Goal: Task Accomplishment & Management: Use online tool/utility

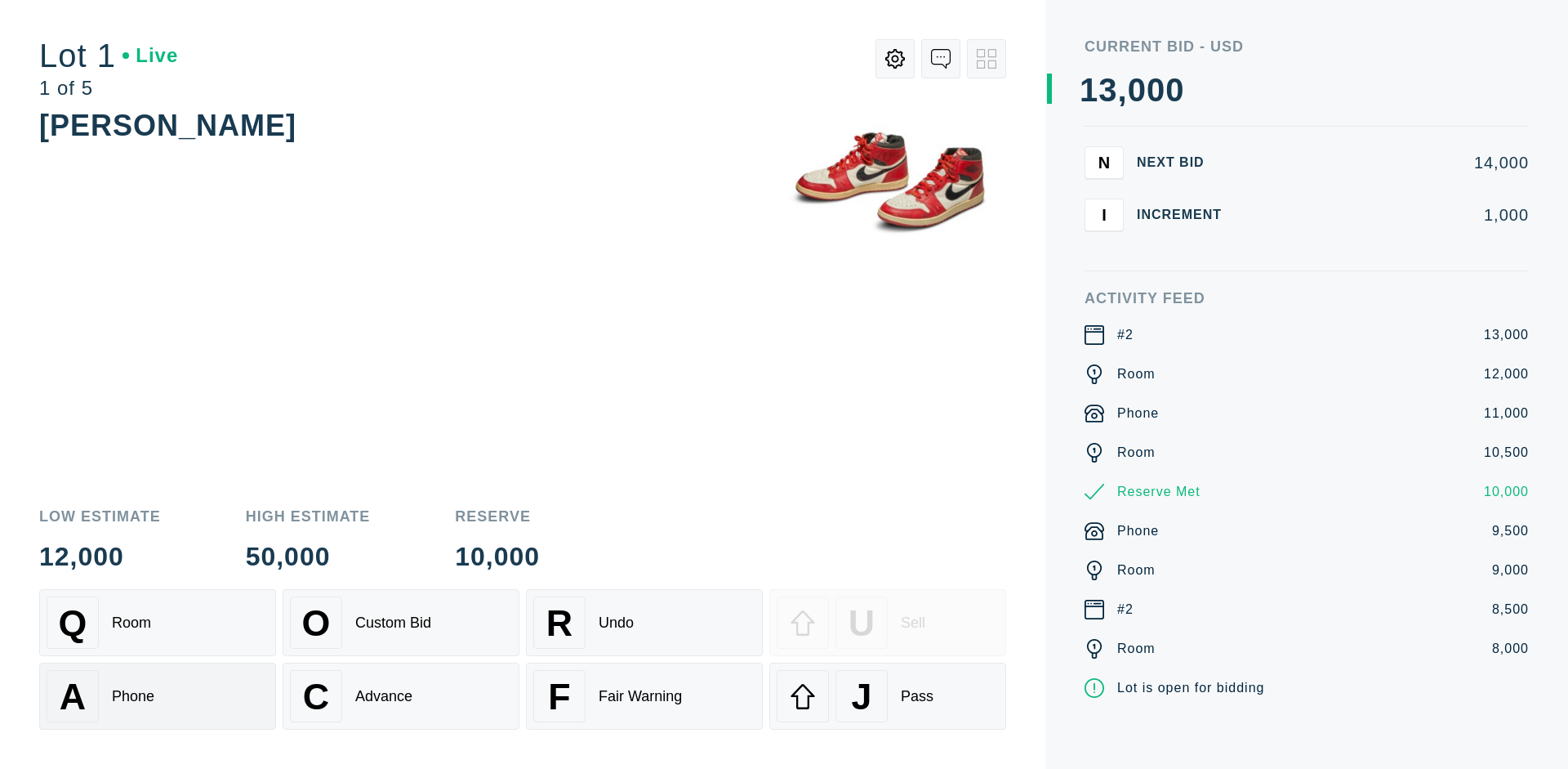
click at [157, 696] on div "A Phone" at bounding box center [157, 696] width 222 height 52
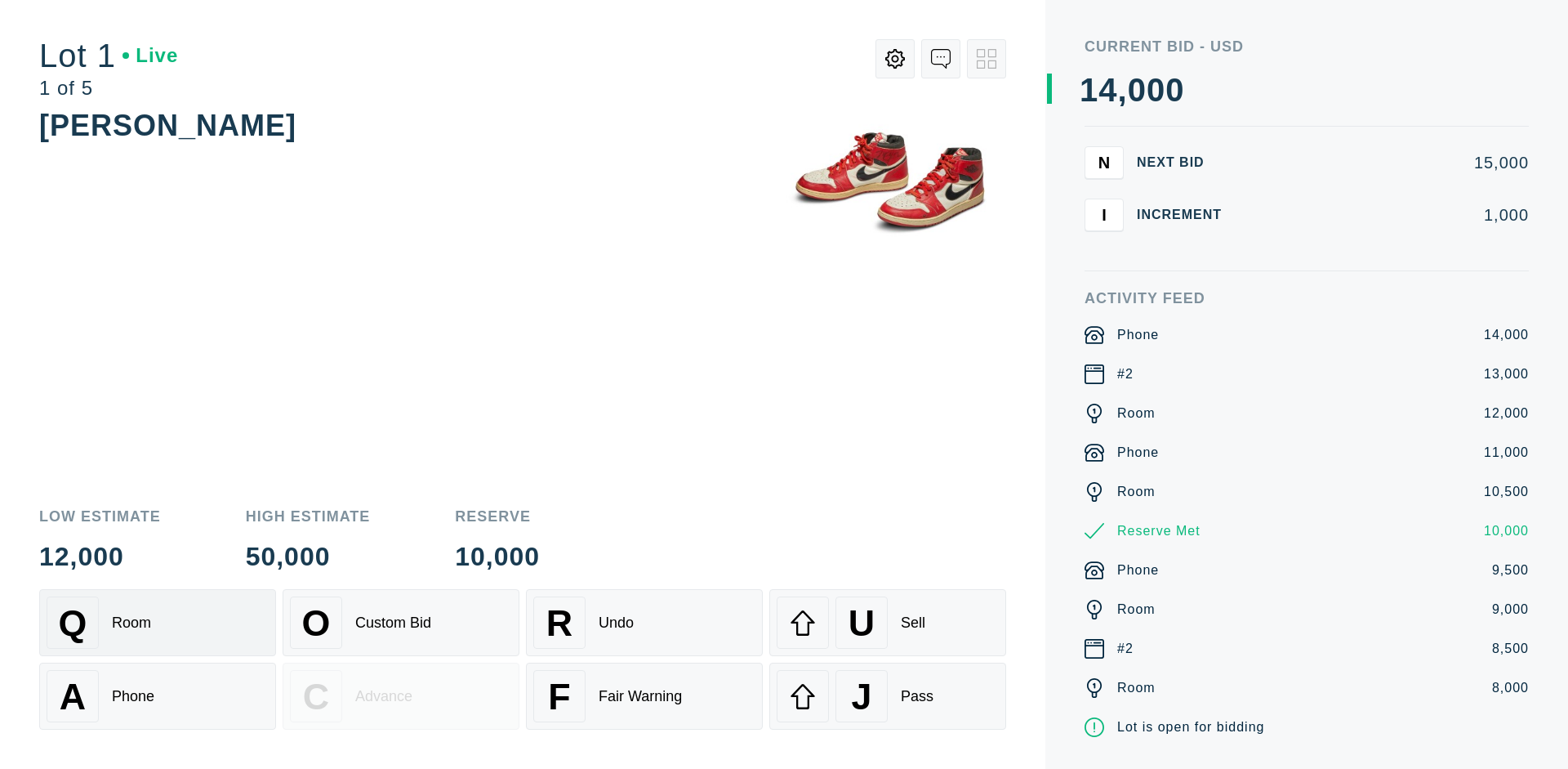
click at [157, 623] on div "Q Room" at bounding box center [157, 623] width 222 height 52
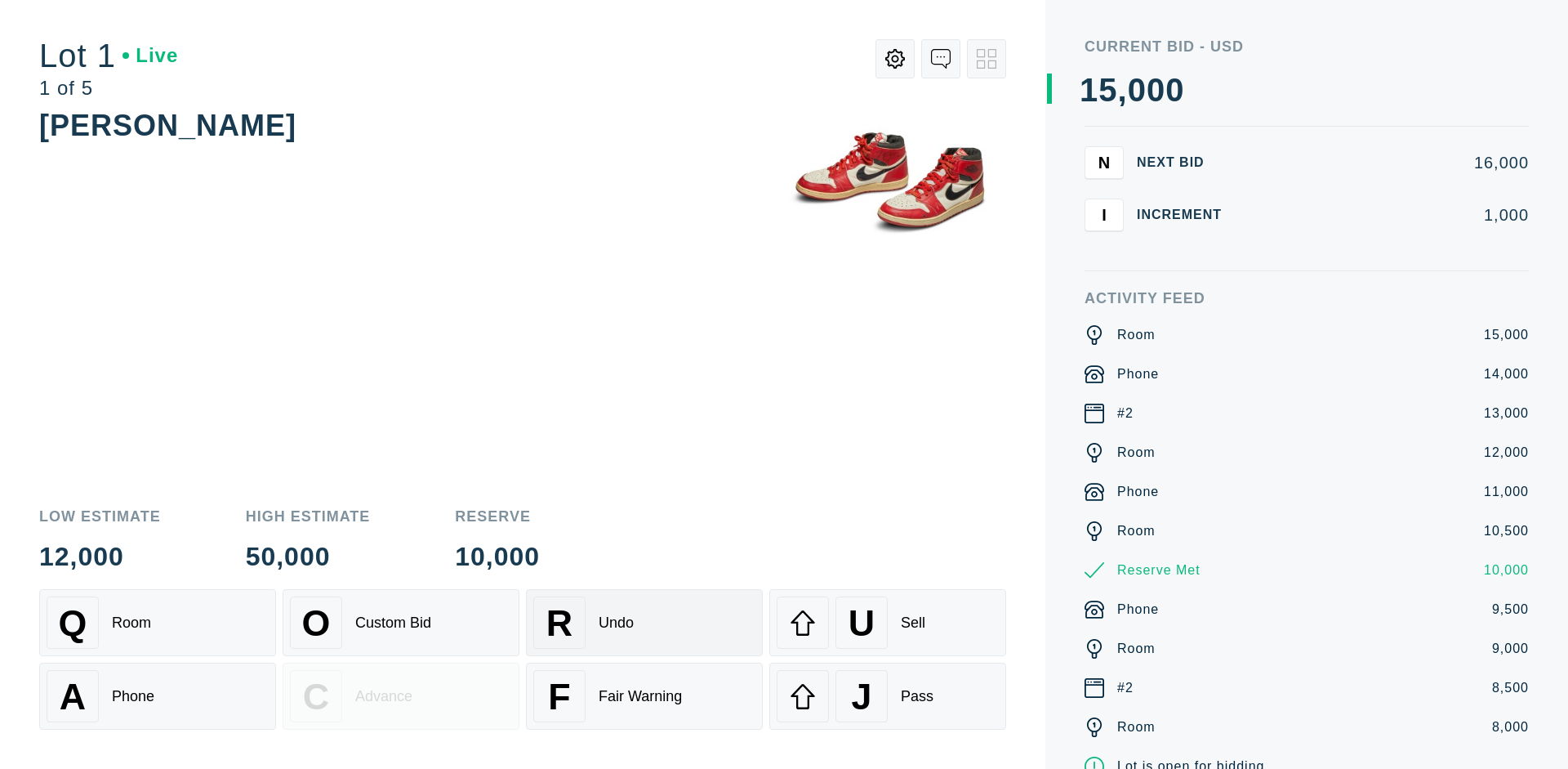
click at [644, 623] on div "R Undo" at bounding box center [644, 623] width 222 height 52
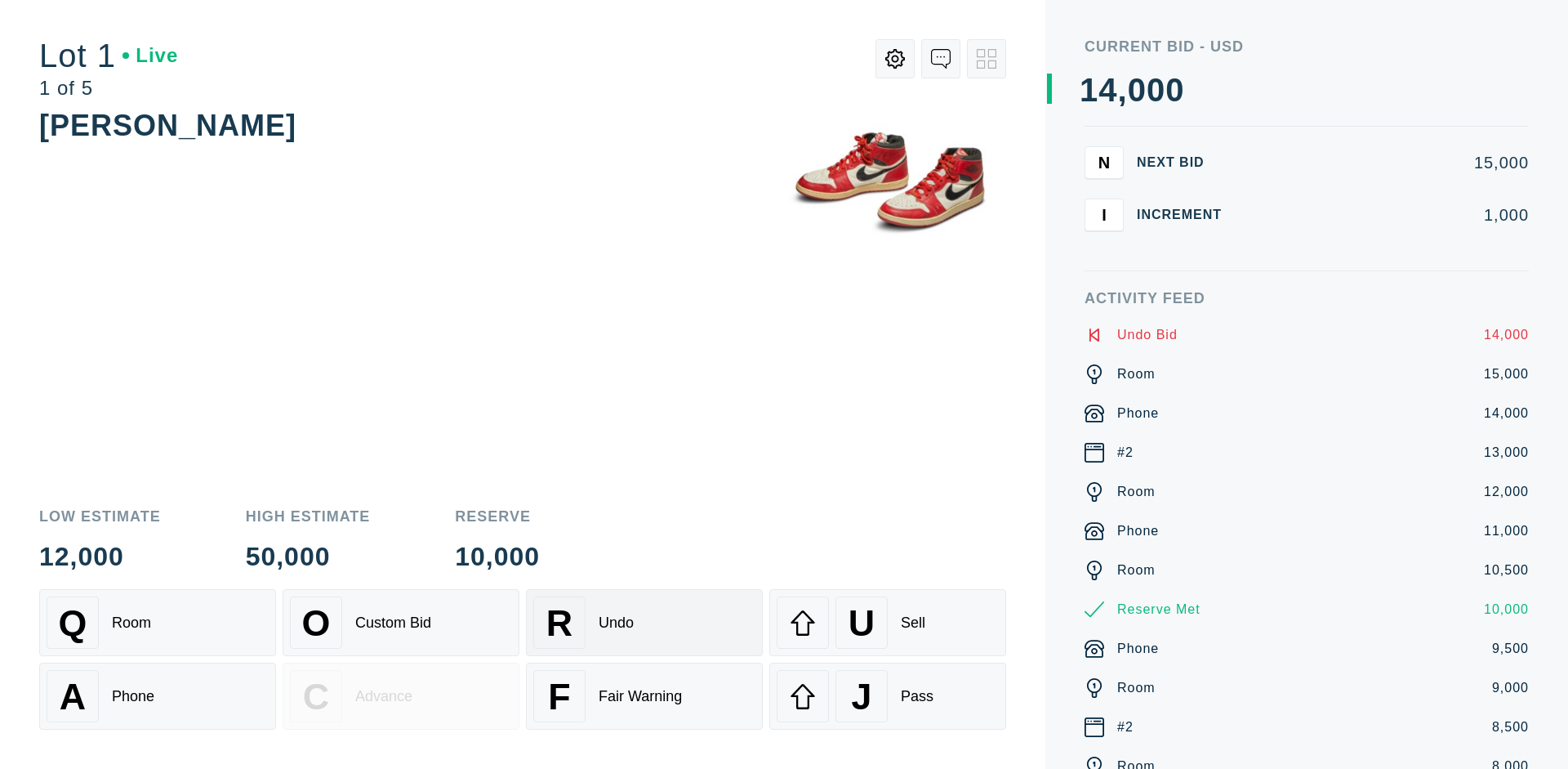
click at [157, 623] on div "Q Room" at bounding box center [157, 623] width 222 height 52
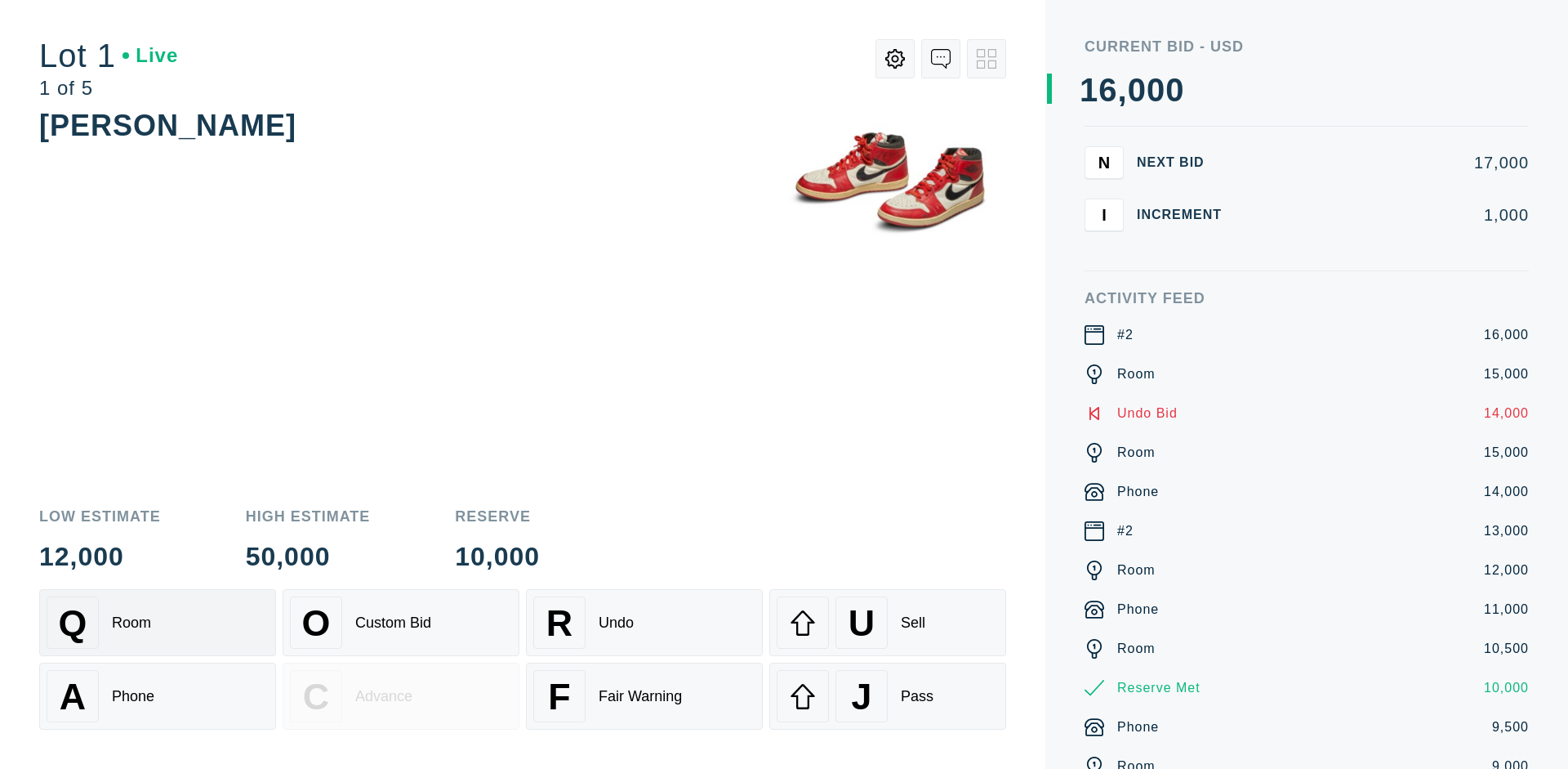
click at [157, 696] on div "A Phone" at bounding box center [157, 696] width 222 height 52
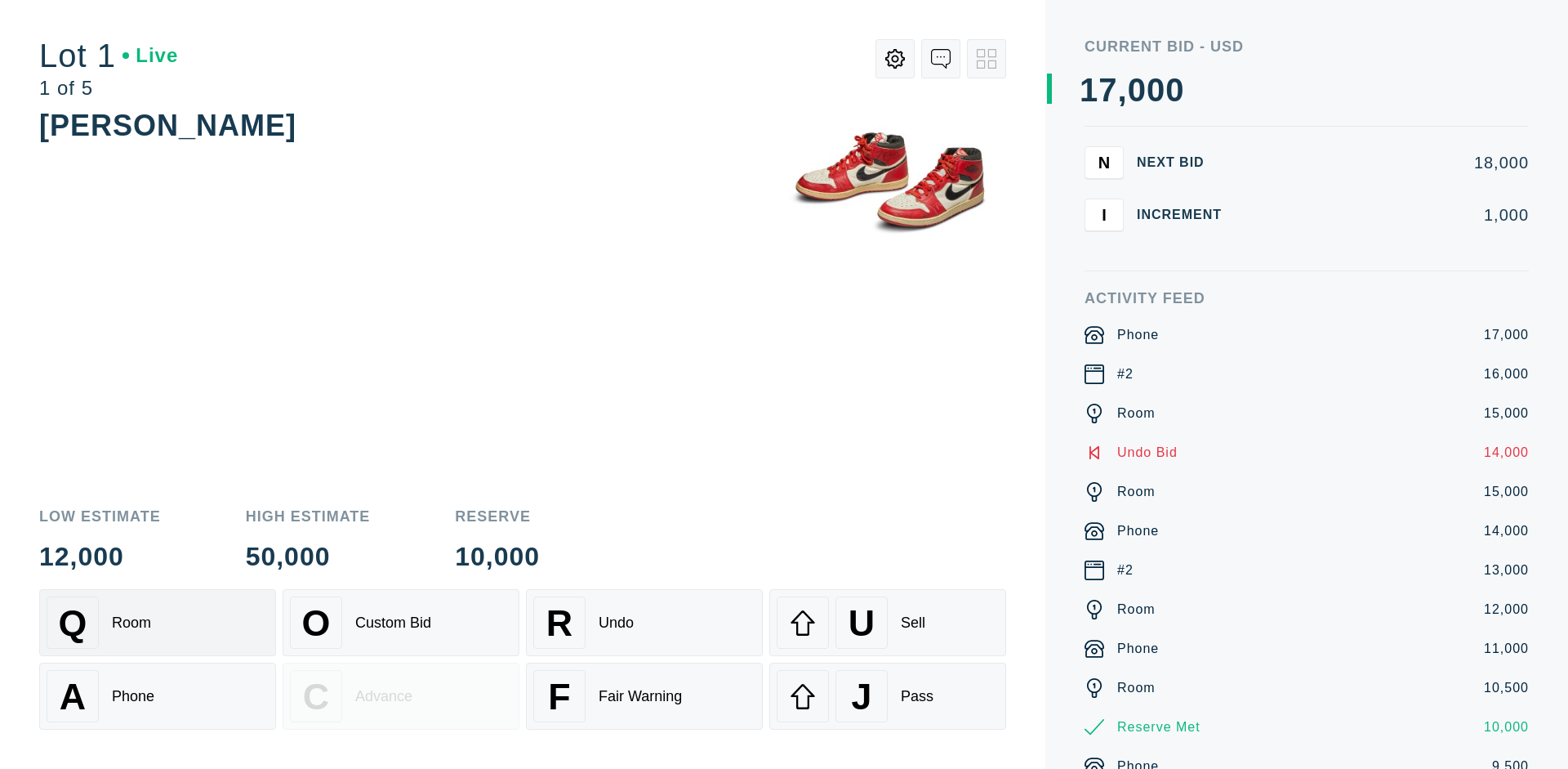
click at [157, 623] on div "Q Room" at bounding box center [157, 623] width 222 height 52
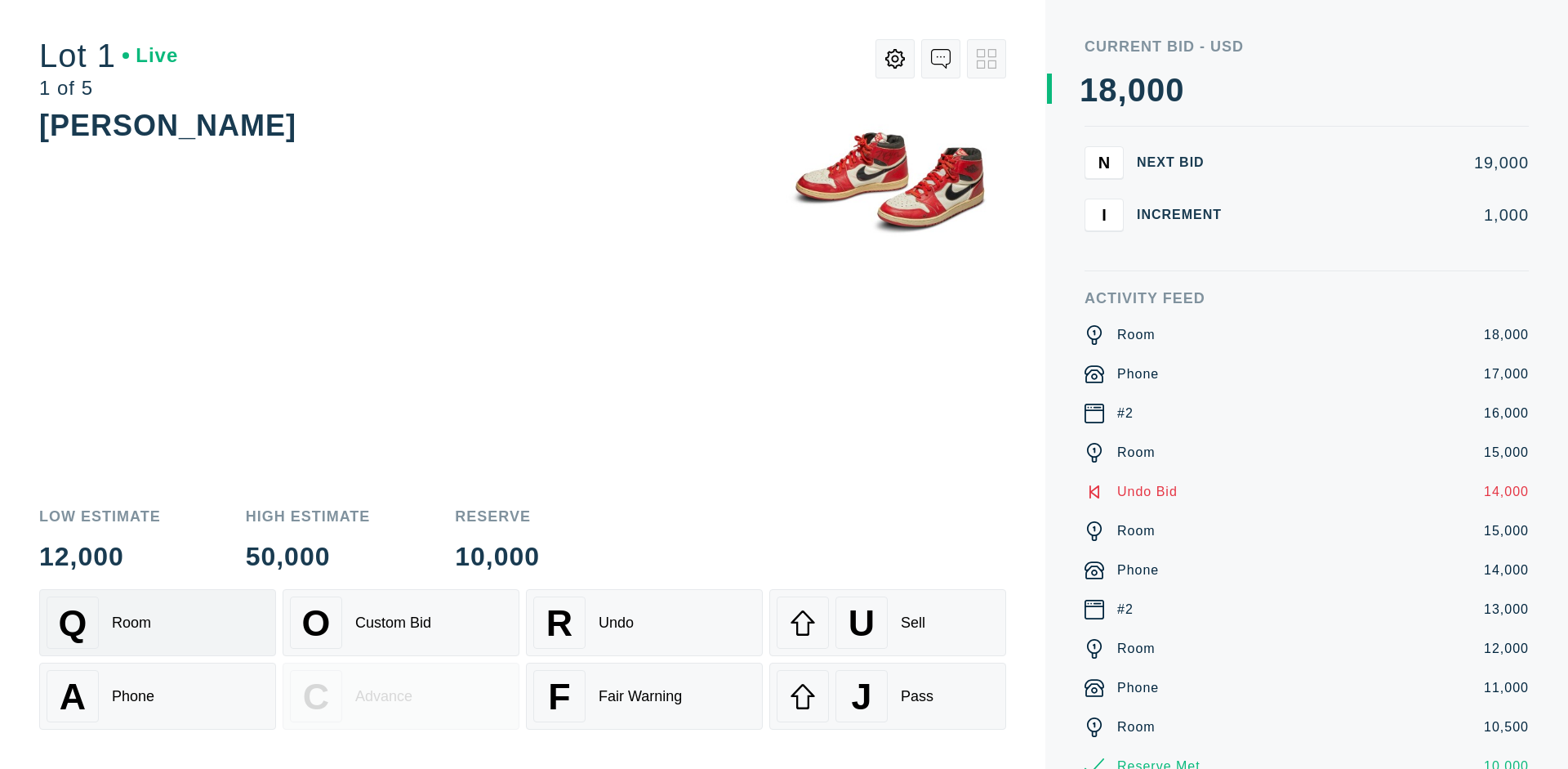
click at [644, 623] on div "R Undo" at bounding box center [644, 623] width 222 height 52
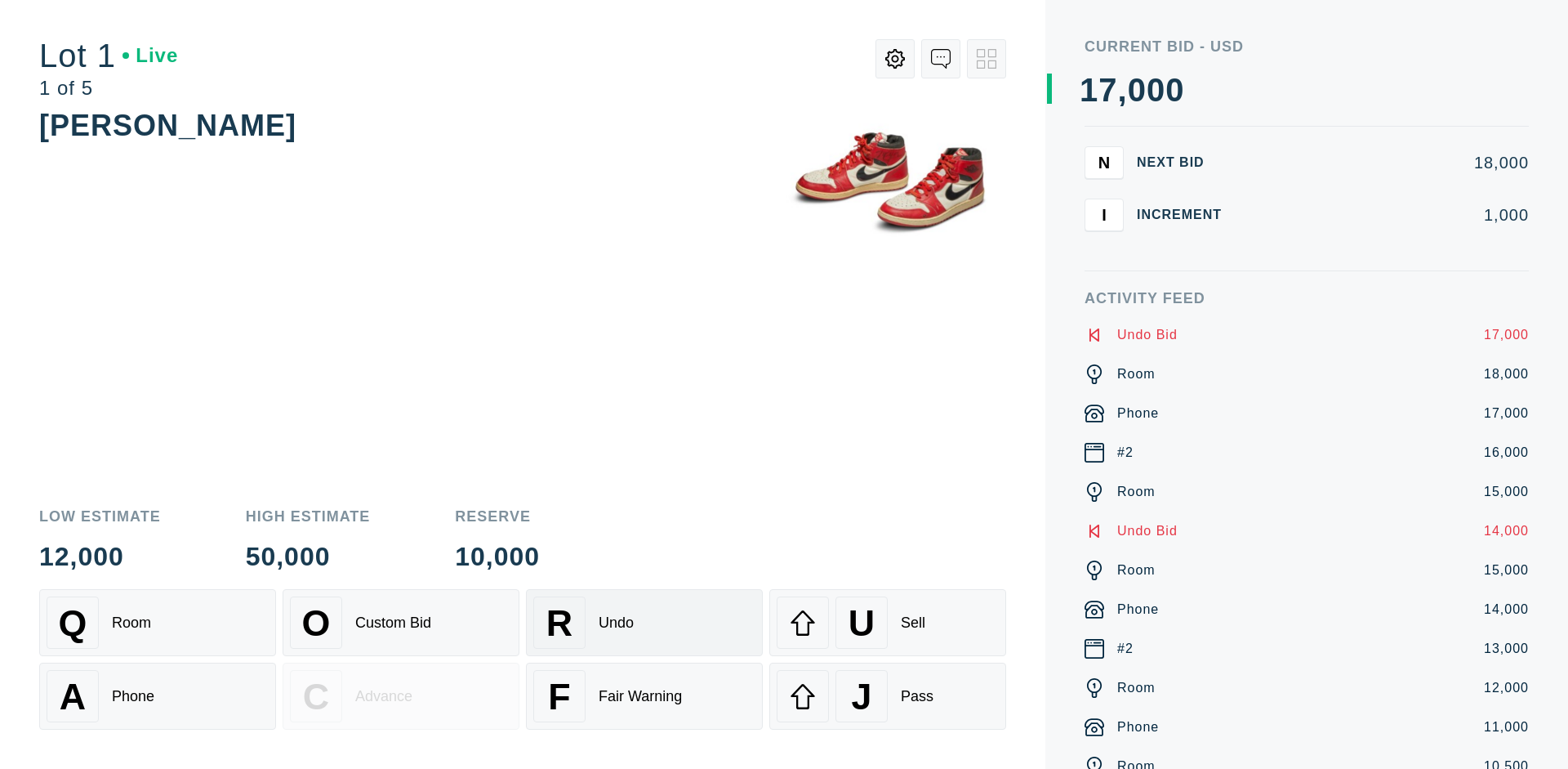
click at [887, 623] on div "U Sell" at bounding box center [887, 623] width 222 height 52
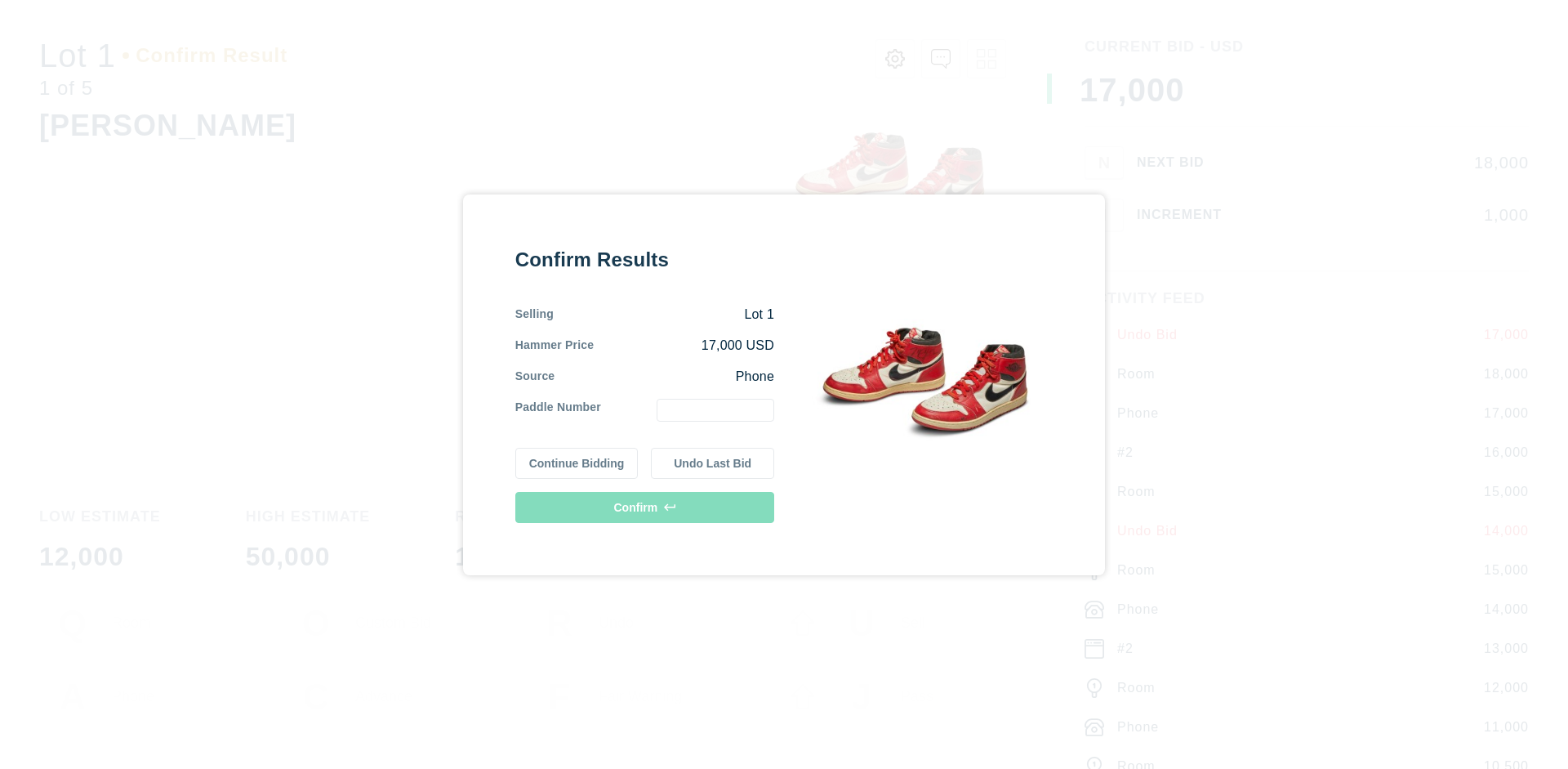
click at [578, 463] on button "Continue Bidding" at bounding box center [578, 463] width 124 height 31
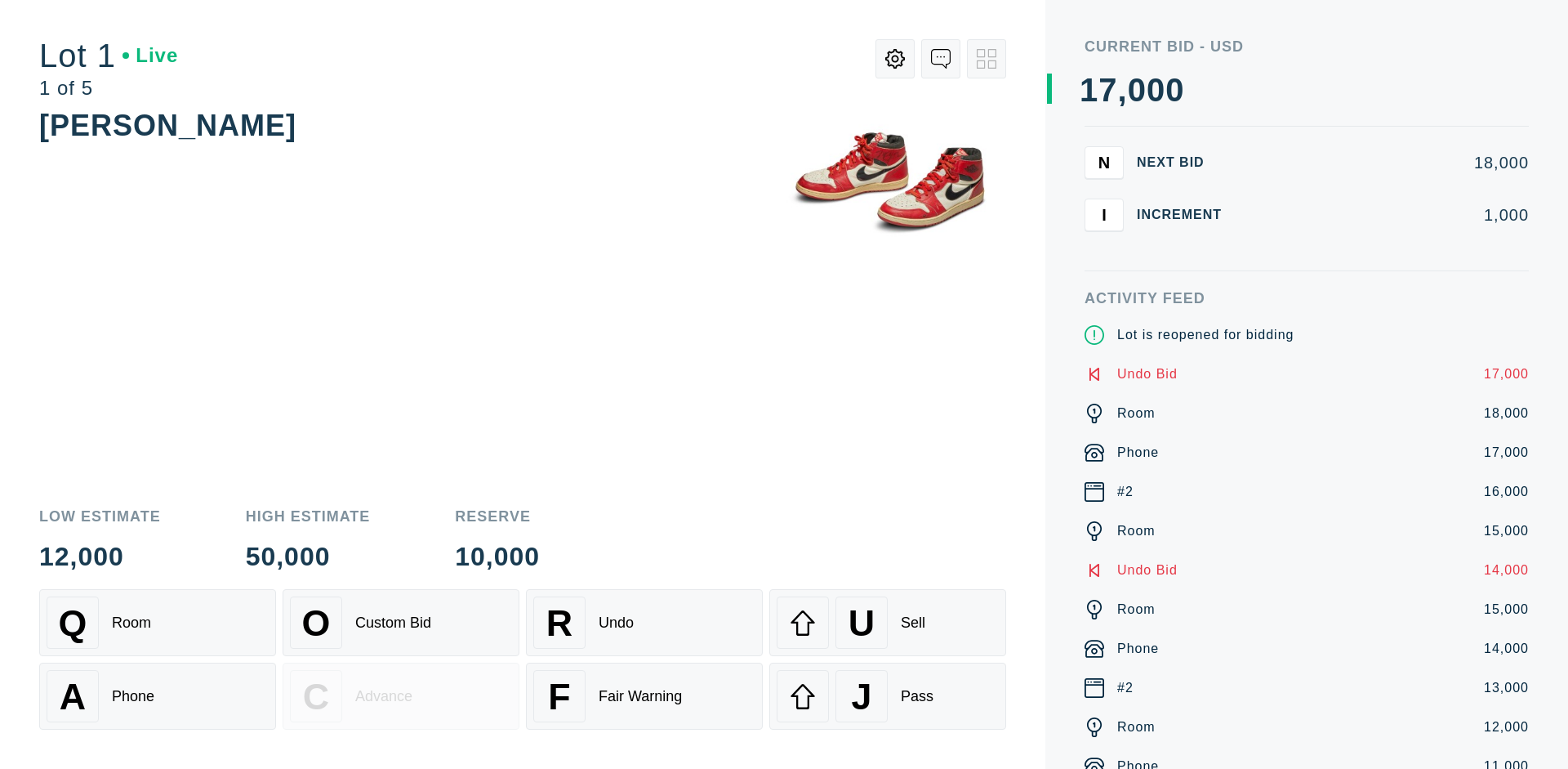
click at [887, 623] on div "U Sell" at bounding box center [887, 623] width 222 height 52
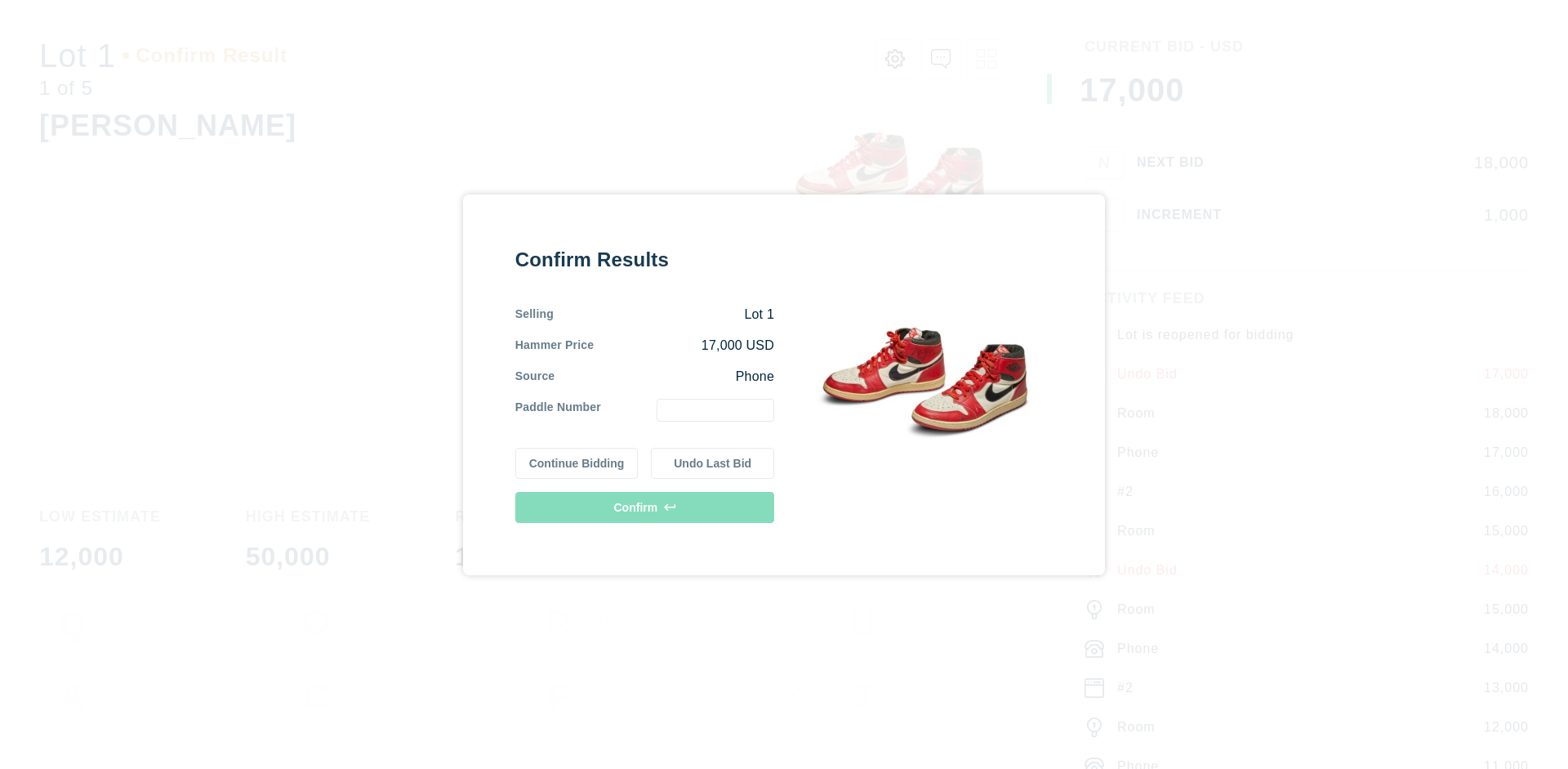
click at [713, 463] on button "Undo Last Bid" at bounding box center [712, 463] width 124 height 31
click at [578, 460] on button "Continue Bidding" at bounding box center [578, 460] width 124 height 31
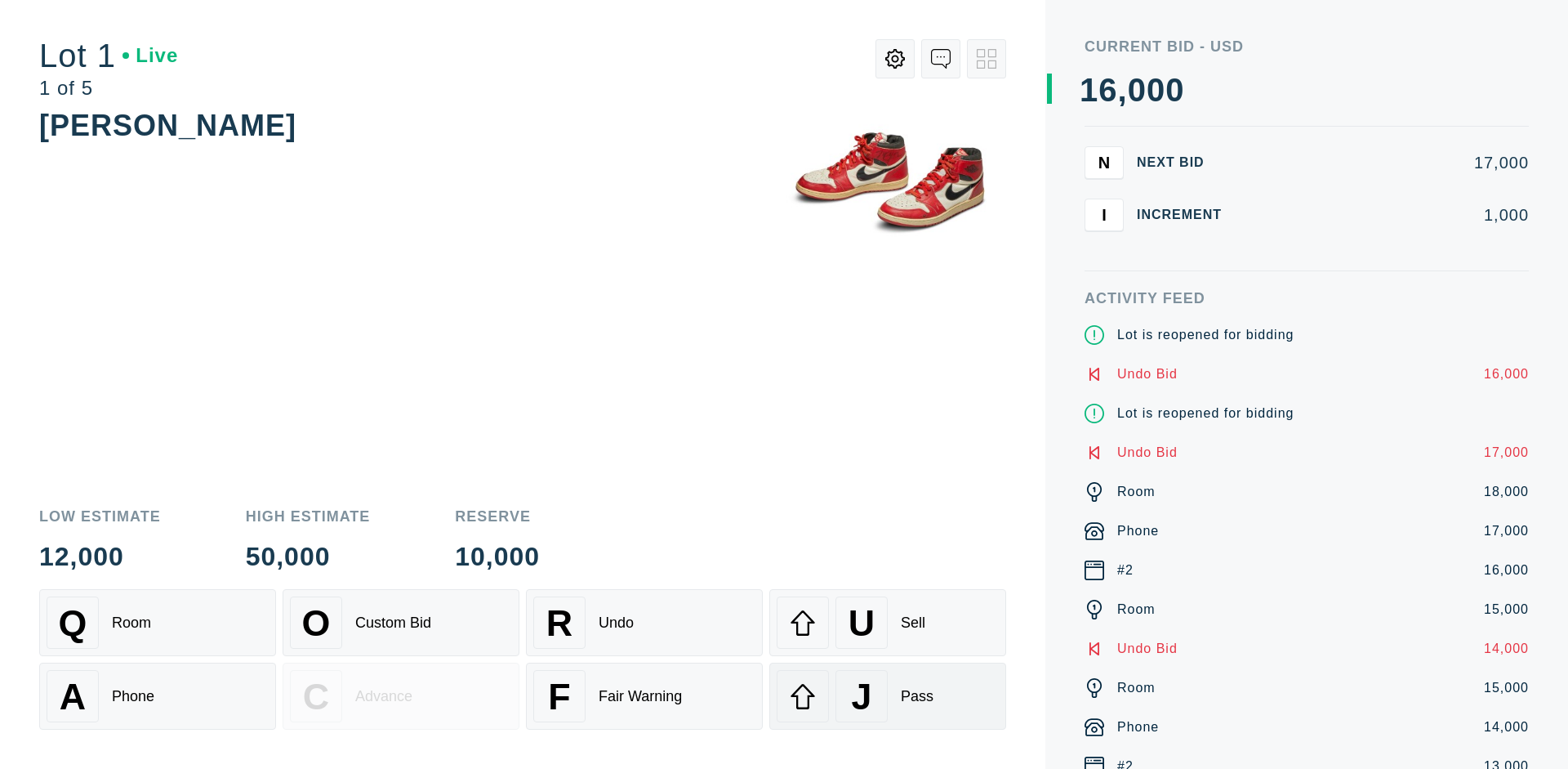
click at [887, 696] on div "J Pass" at bounding box center [887, 696] width 222 height 52
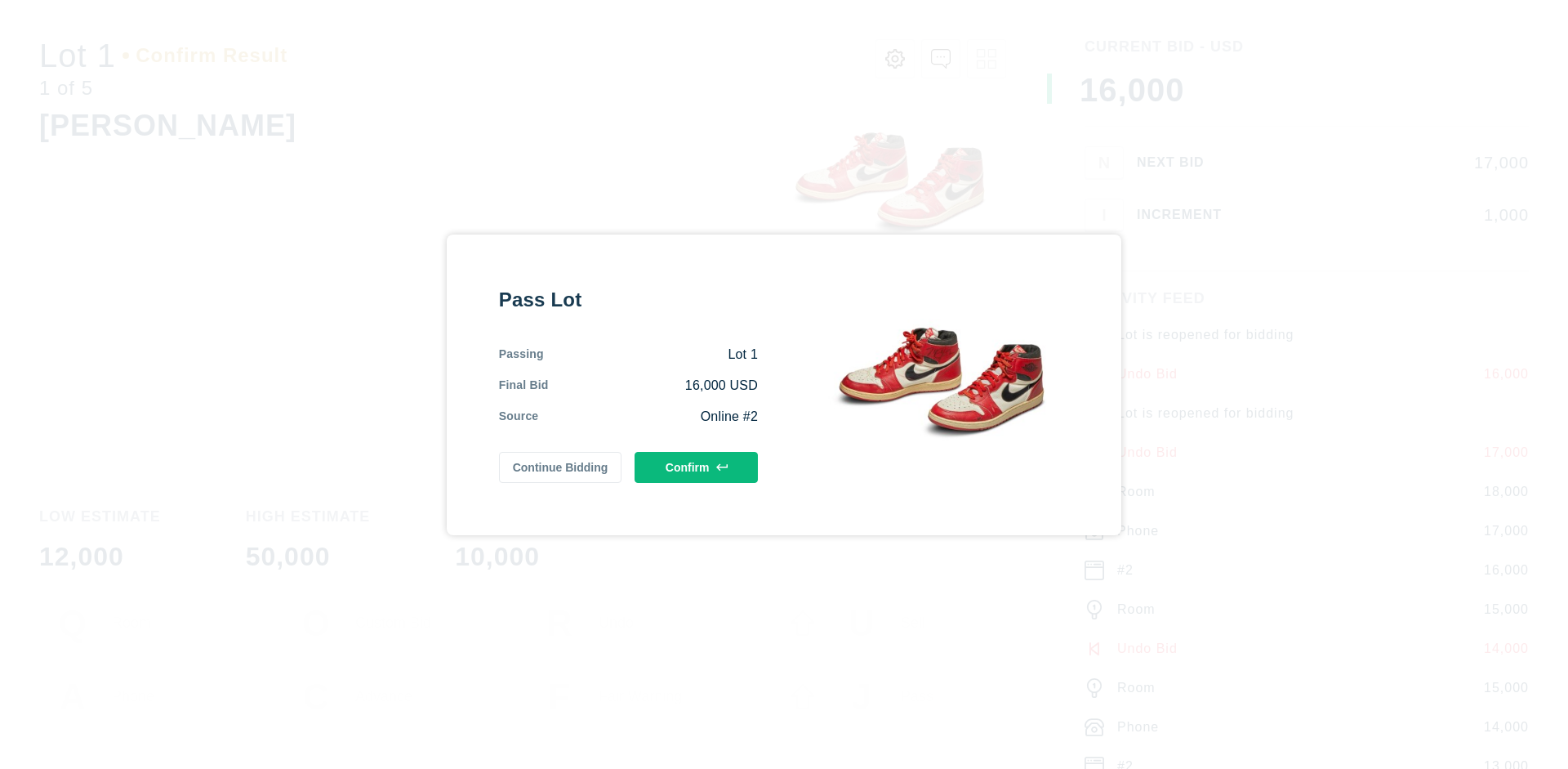
click at [696, 466] on button "Confirm" at bounding box center [696, 466] width 124 height 31
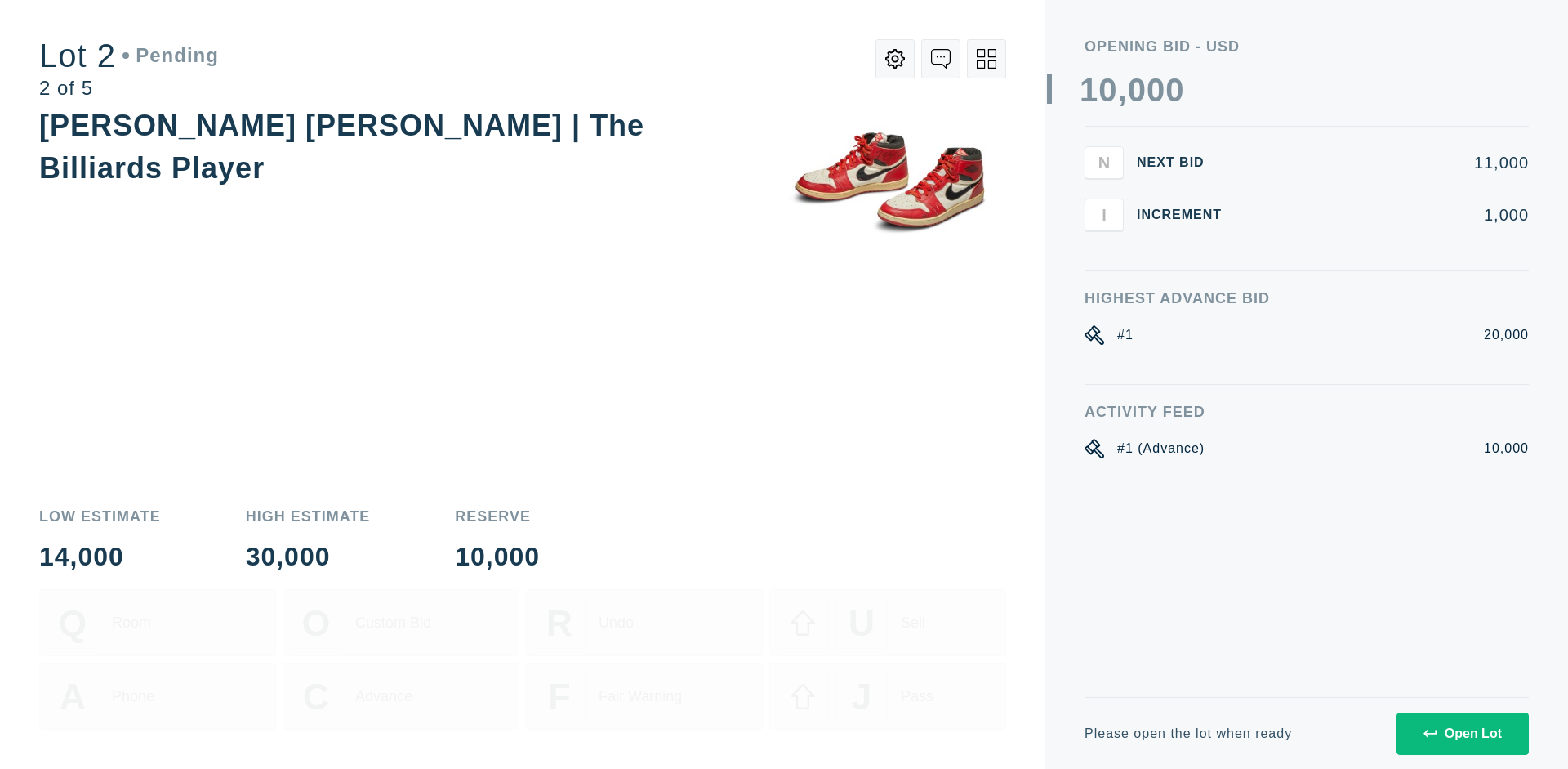
click at [1462, 733] on div "Open Lot" at bounding box center [1463, 734] width 79 height 15
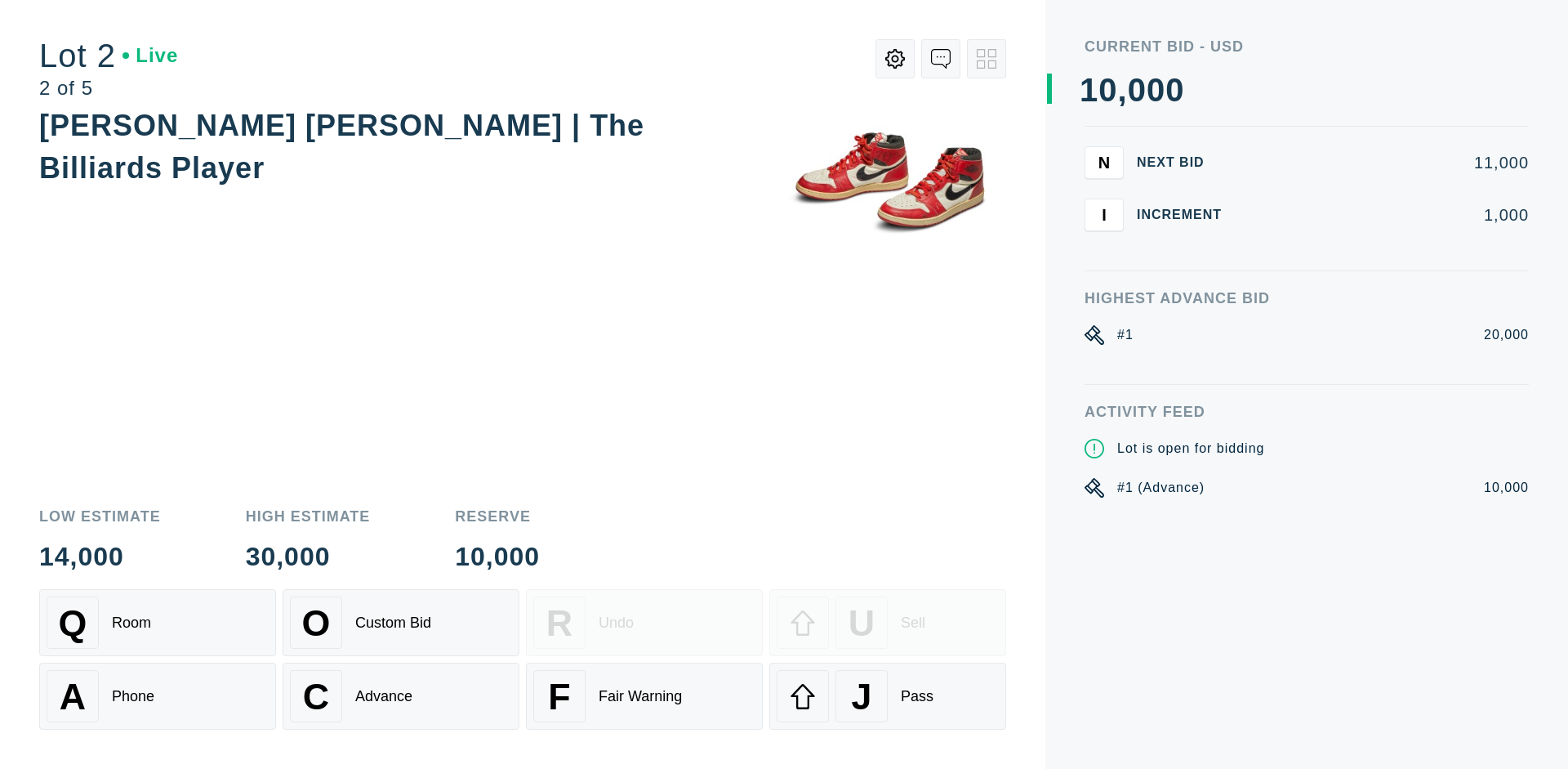
click at [157, 623] on div "Q Room" at bounding box center [157, 623] width 222 height 52
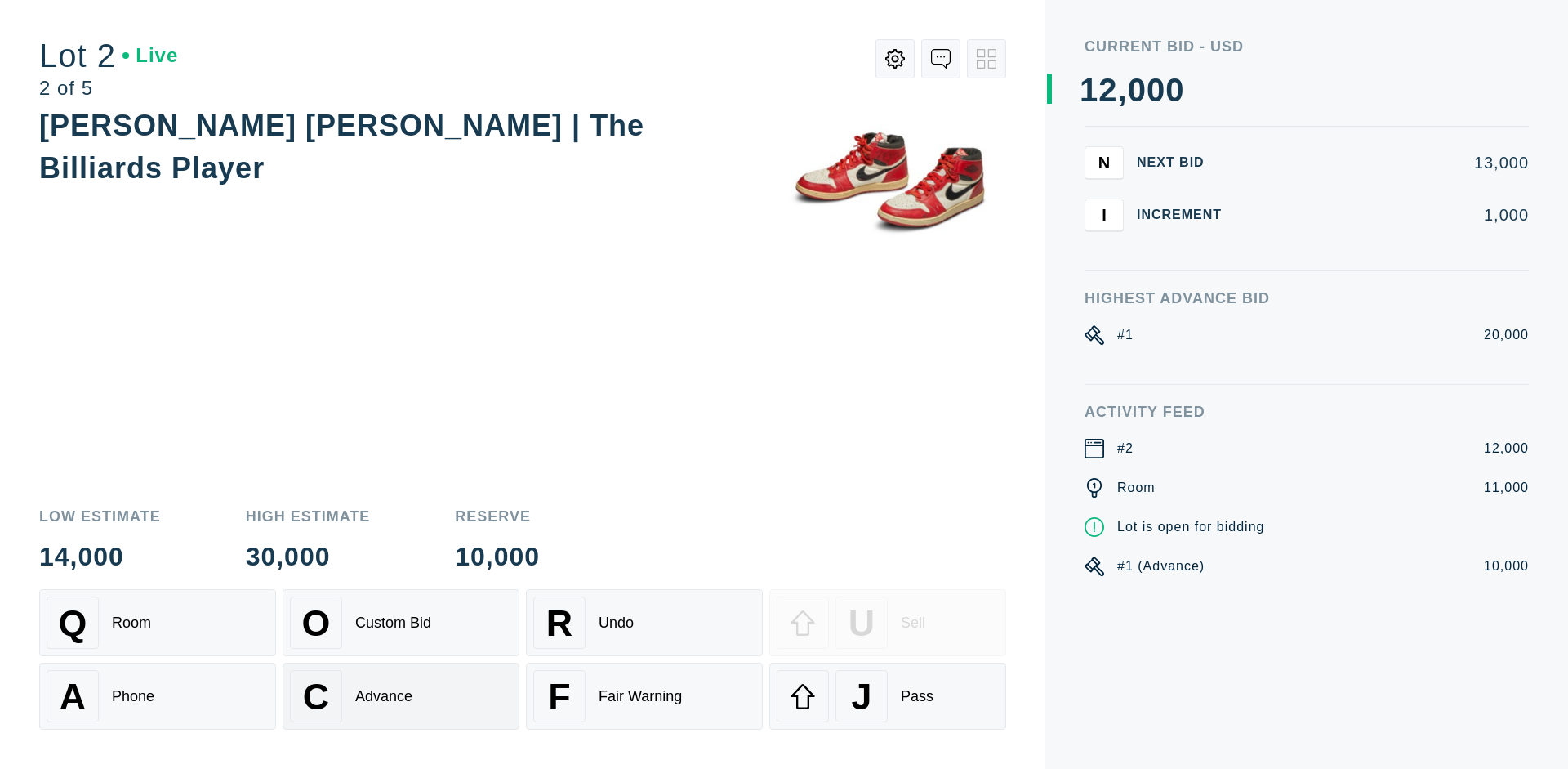
click at [401, 696] on div "Advance" at bounding box center [384, 697] width 57 height 17
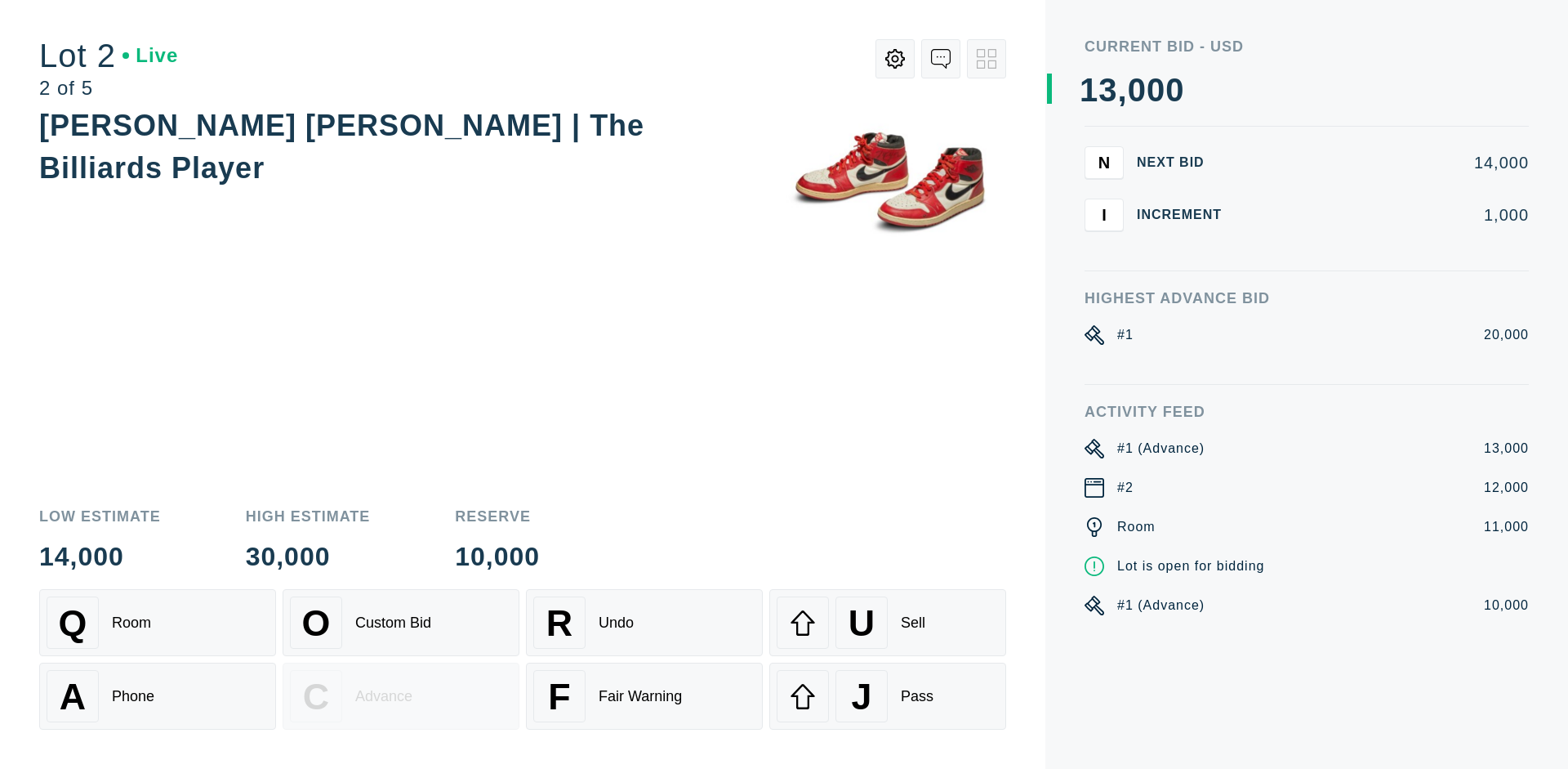
click at [887, 623] on div "U Sell" at bounding box center [887, 623] width 222 height 52
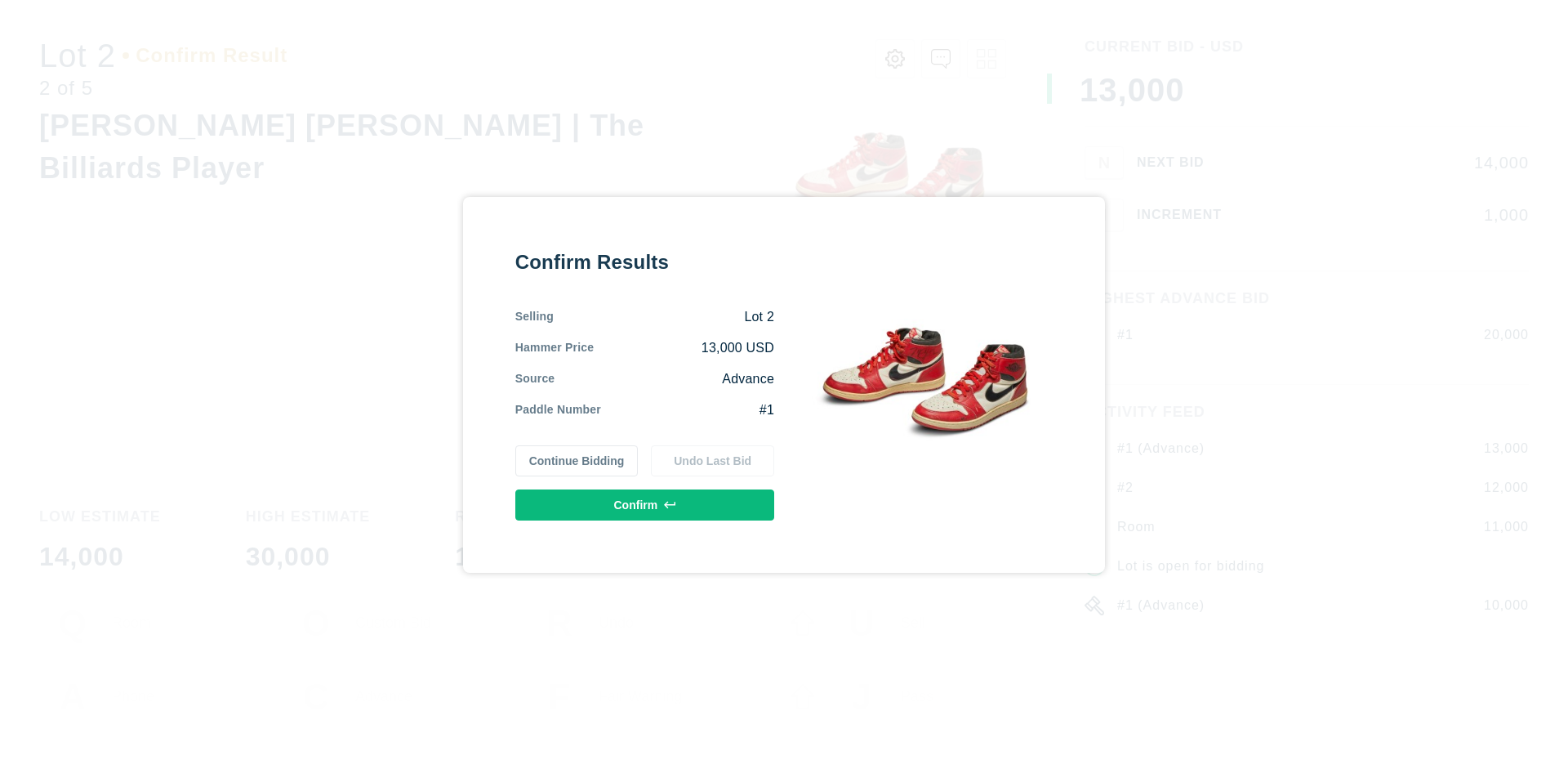
click at [645, 504] on button "Confirm" at bounding box center [645, 505] width 259 height 31
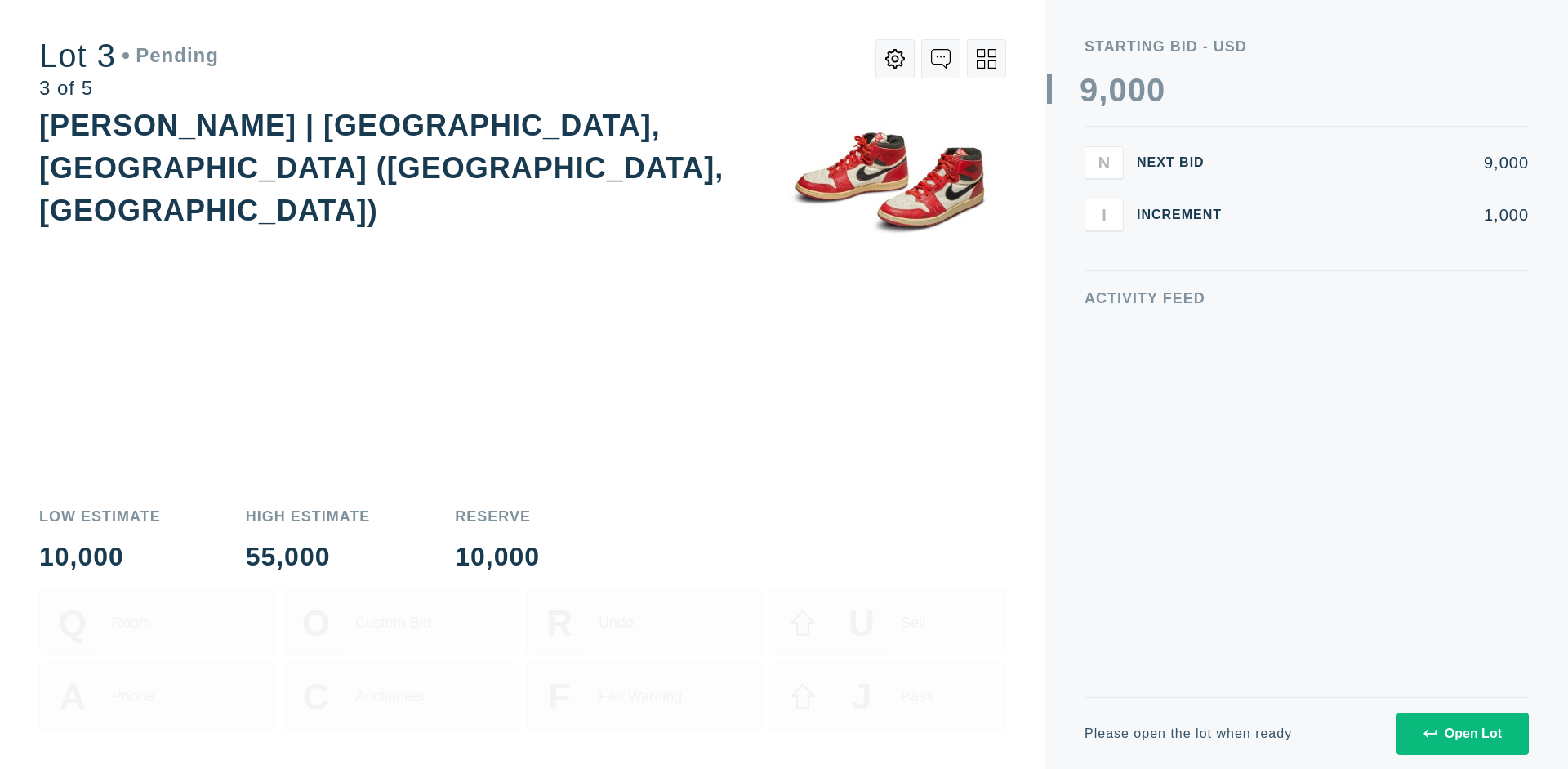
click at [1462, 733] on div "Open Lot" at bounding box center [1463, 734] width 79 height 15
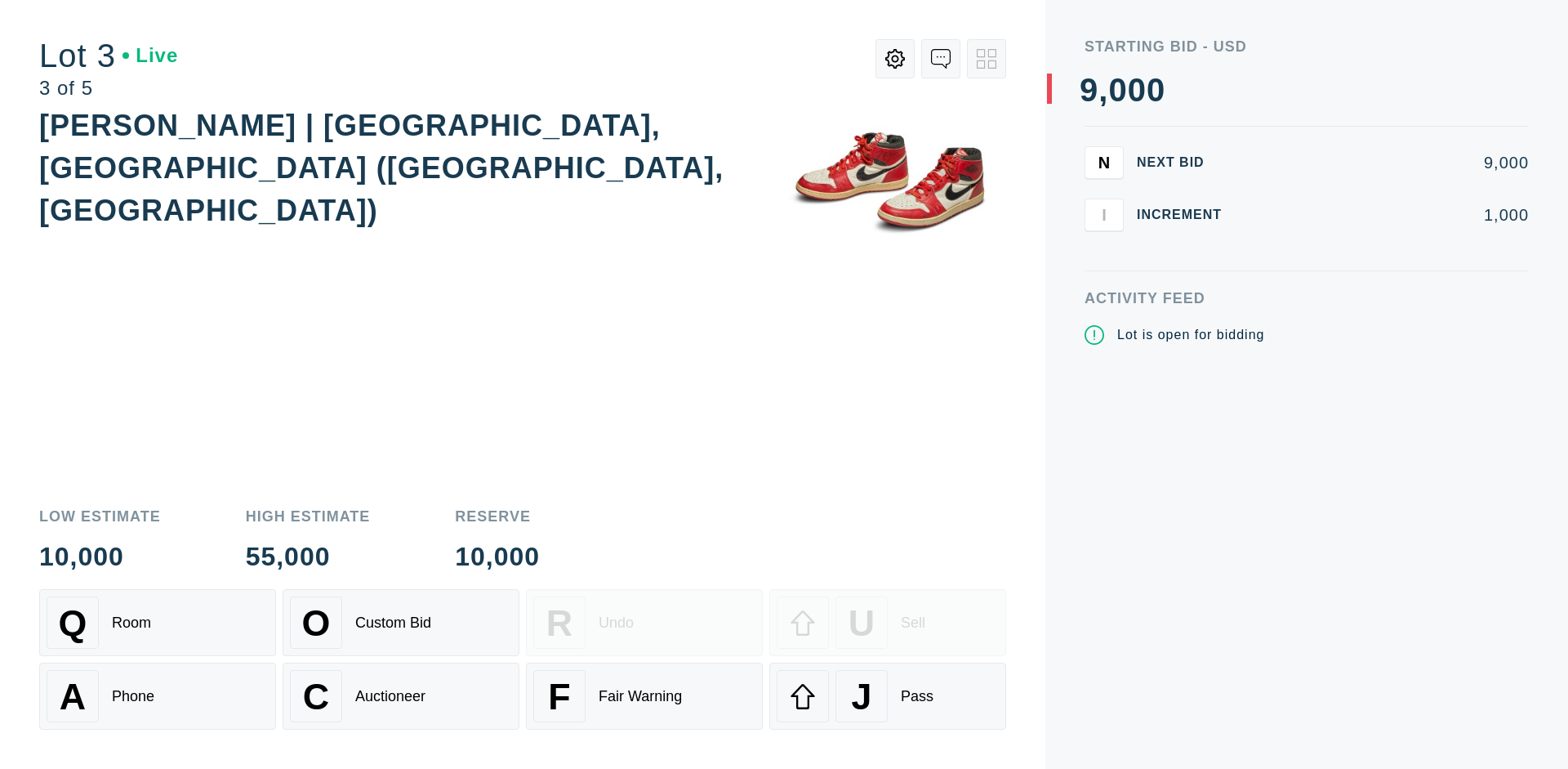
click at [887, 696] on div "J Pass" at bounding box center [887, 696] width 222 height 52
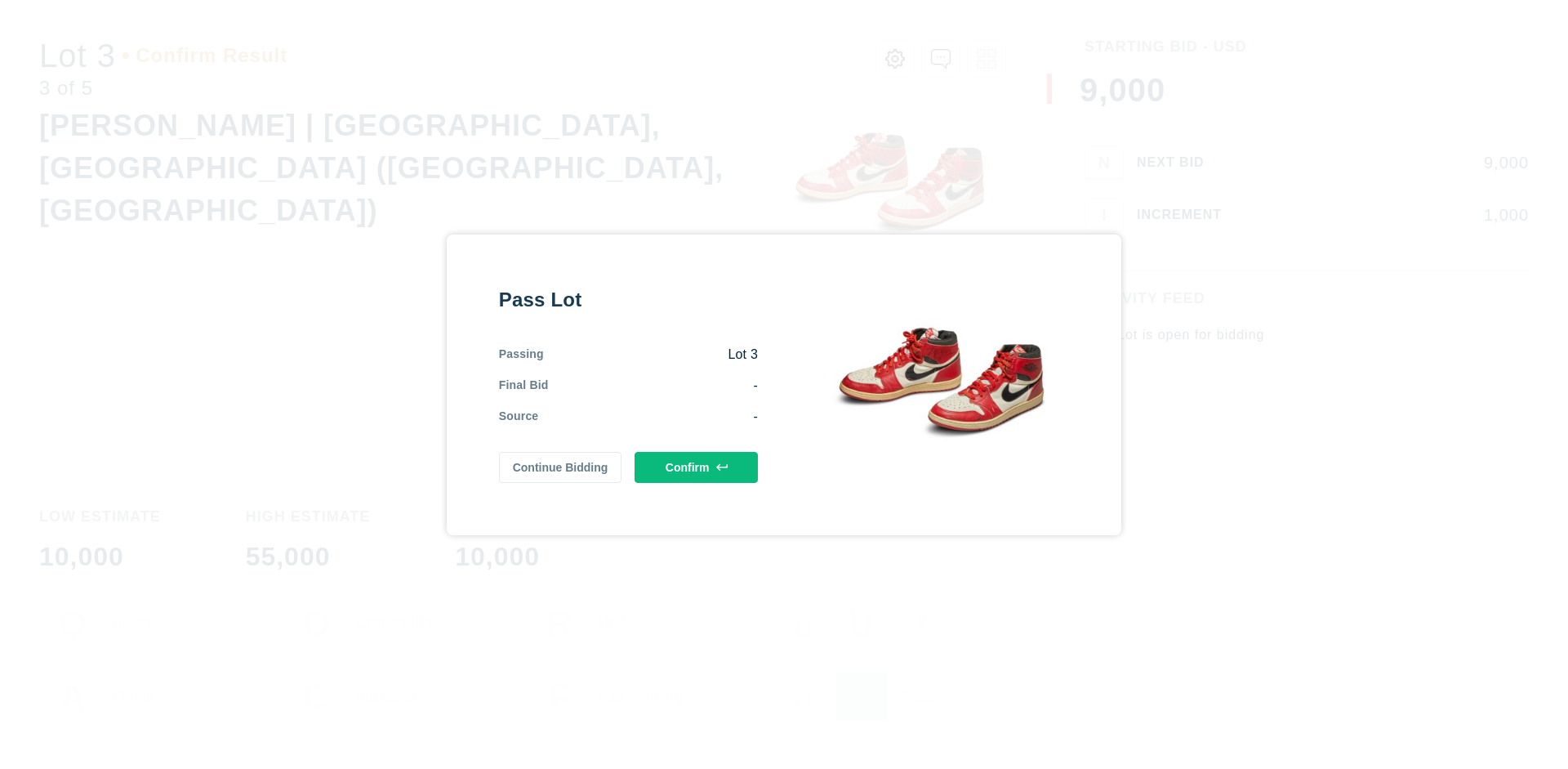
click at [696, 466] on button "Confirm" at bounding box center [696, 466] width 124 height 31
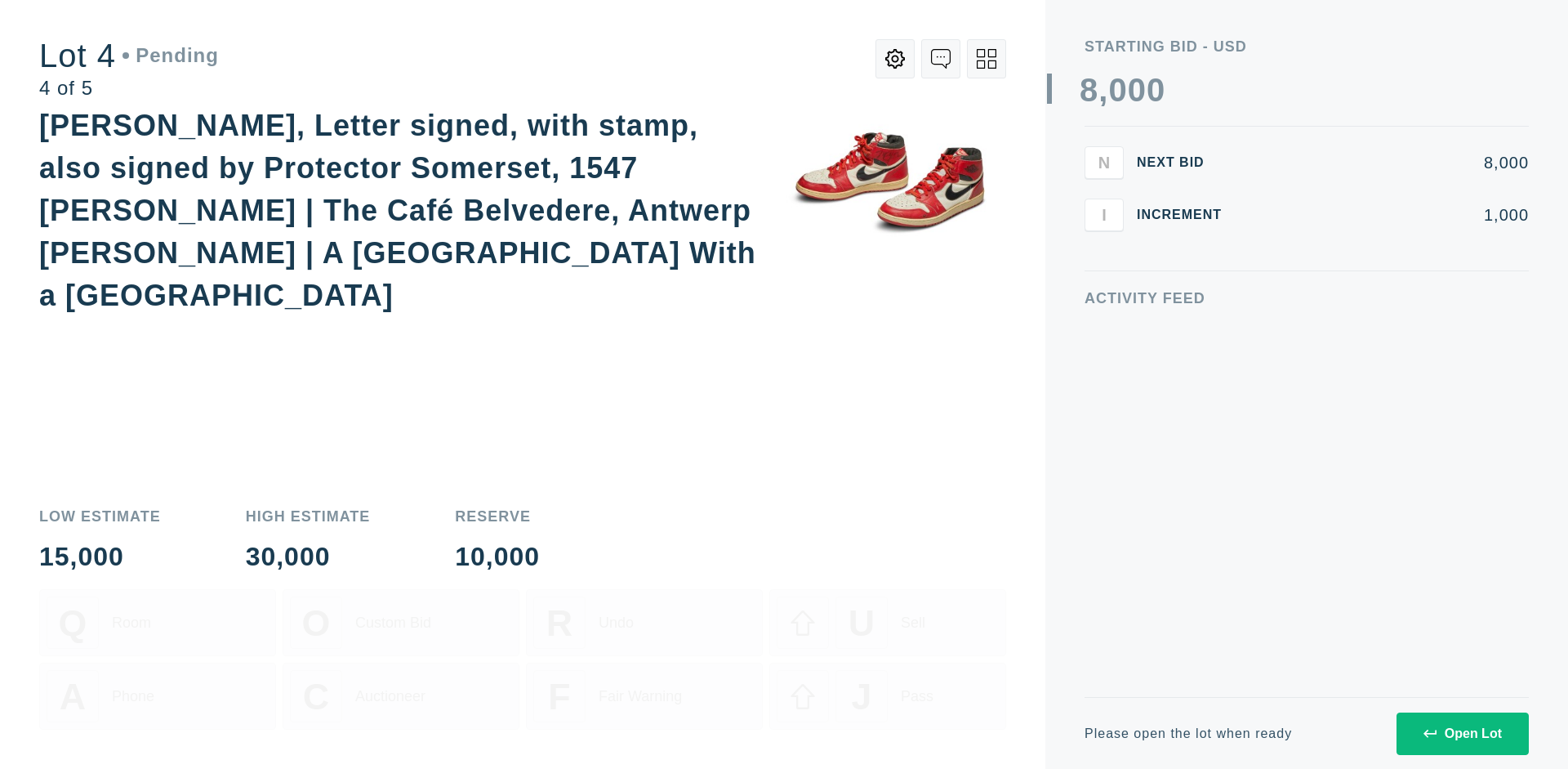
click at [1462, 733] on div "Open Lot" at bounding box center [1463, 734] width 79 height 15
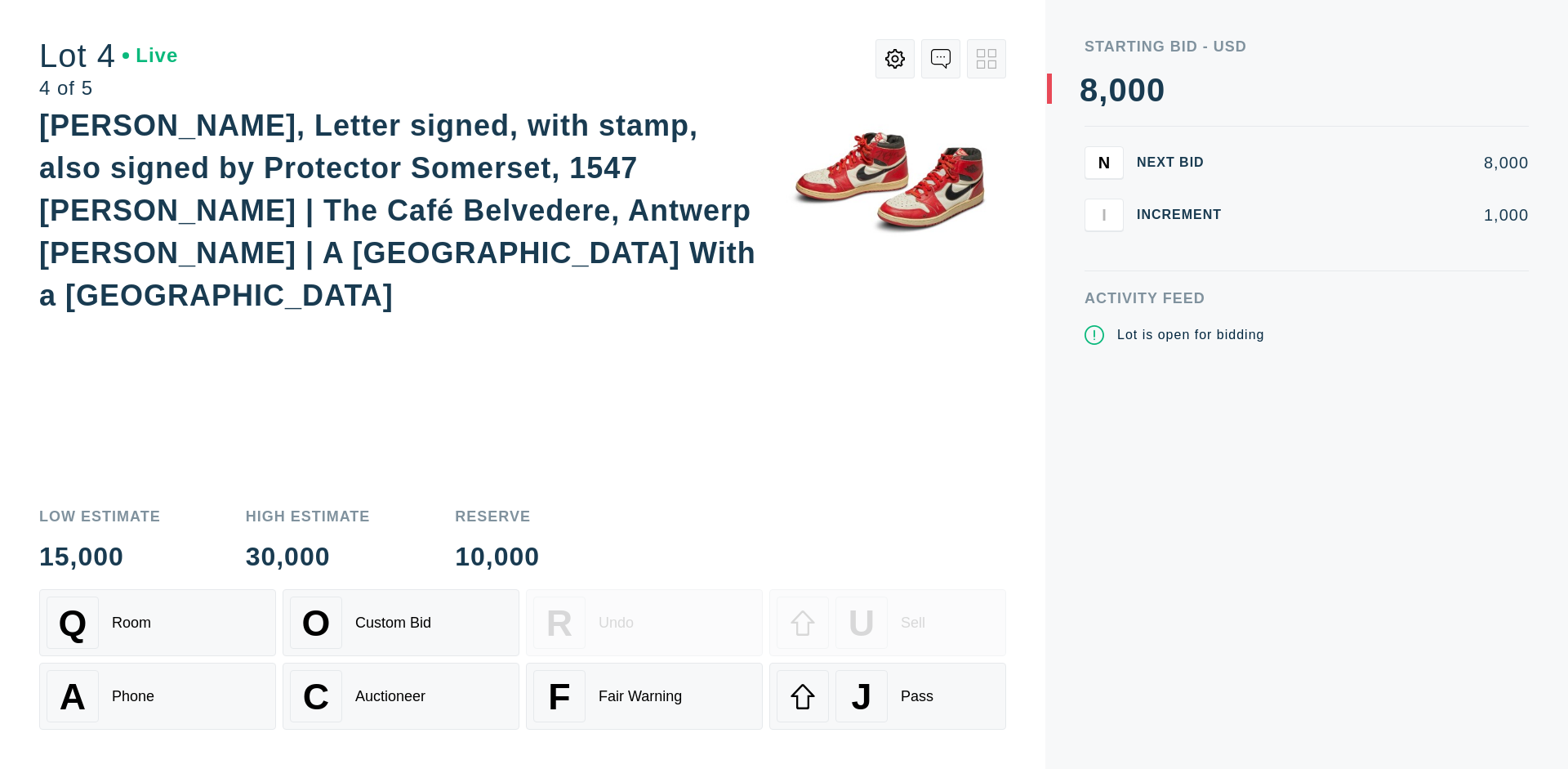
click at [157, 623] on div "Q Room" at bounding box center [157, 623] width 222 height 52
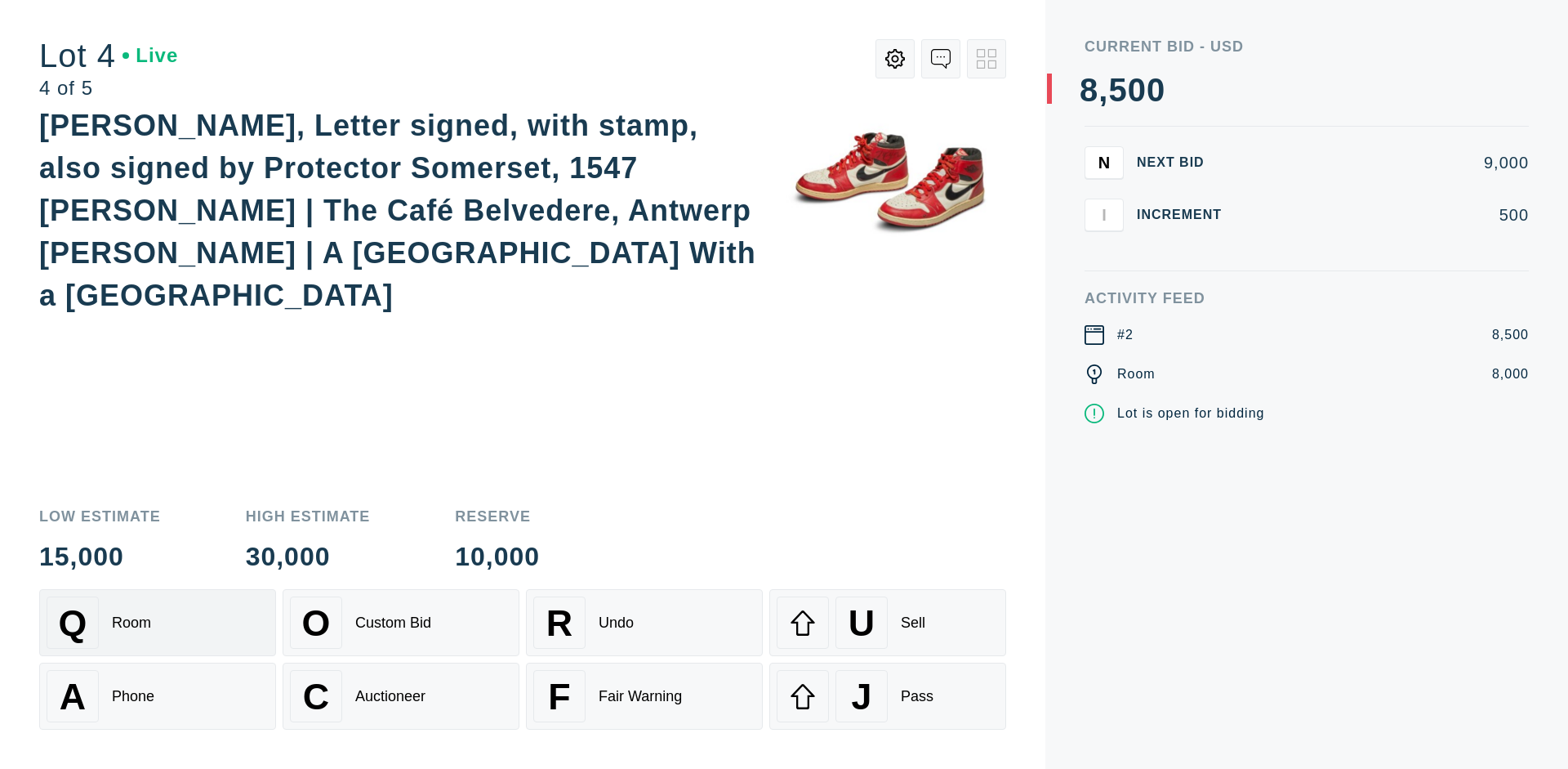
click at [401, 696] on div "Auctioneer" at bounding box center [390, 697] width 70 height 17
click at [887, 696] on div "J Pass" at bounding box center [887, 696] width 222 height 52
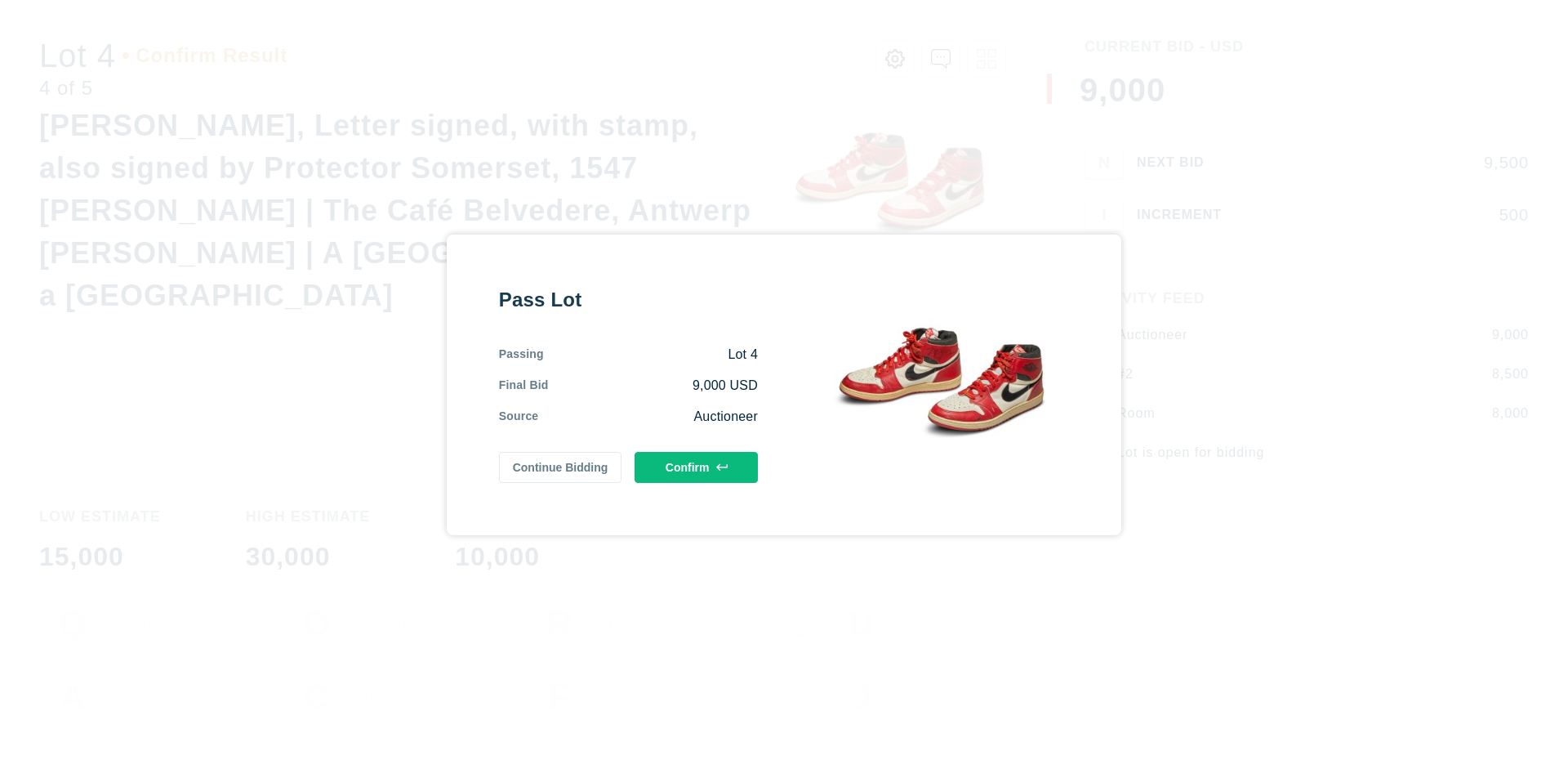
click at [696, 466] on button "Confirm" at bounding box center [696, 466] width 124 height 31
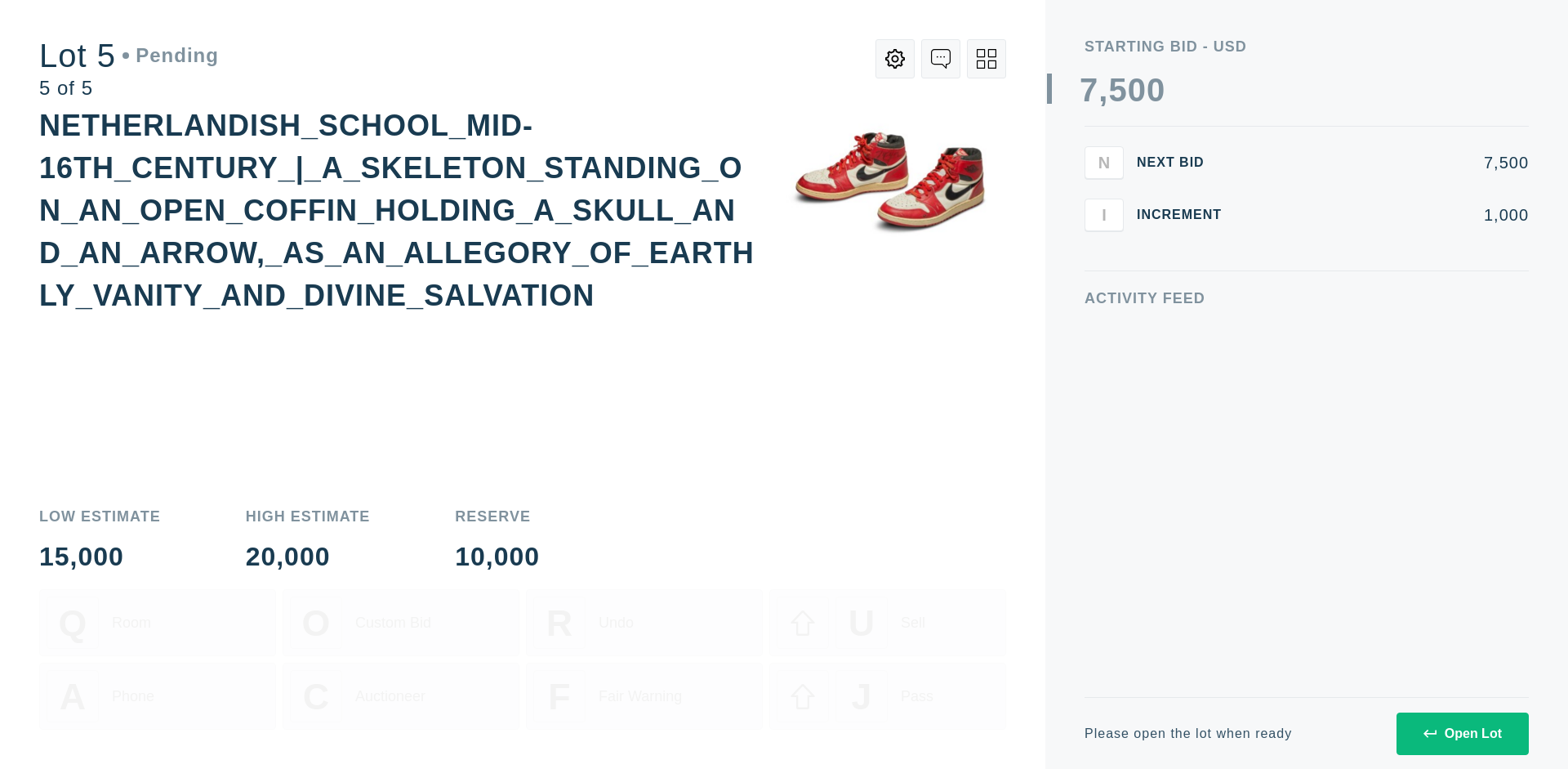
click at [1462, 733] on div "Open Lot" at bounding box center [1463, 734] width 79 height 15
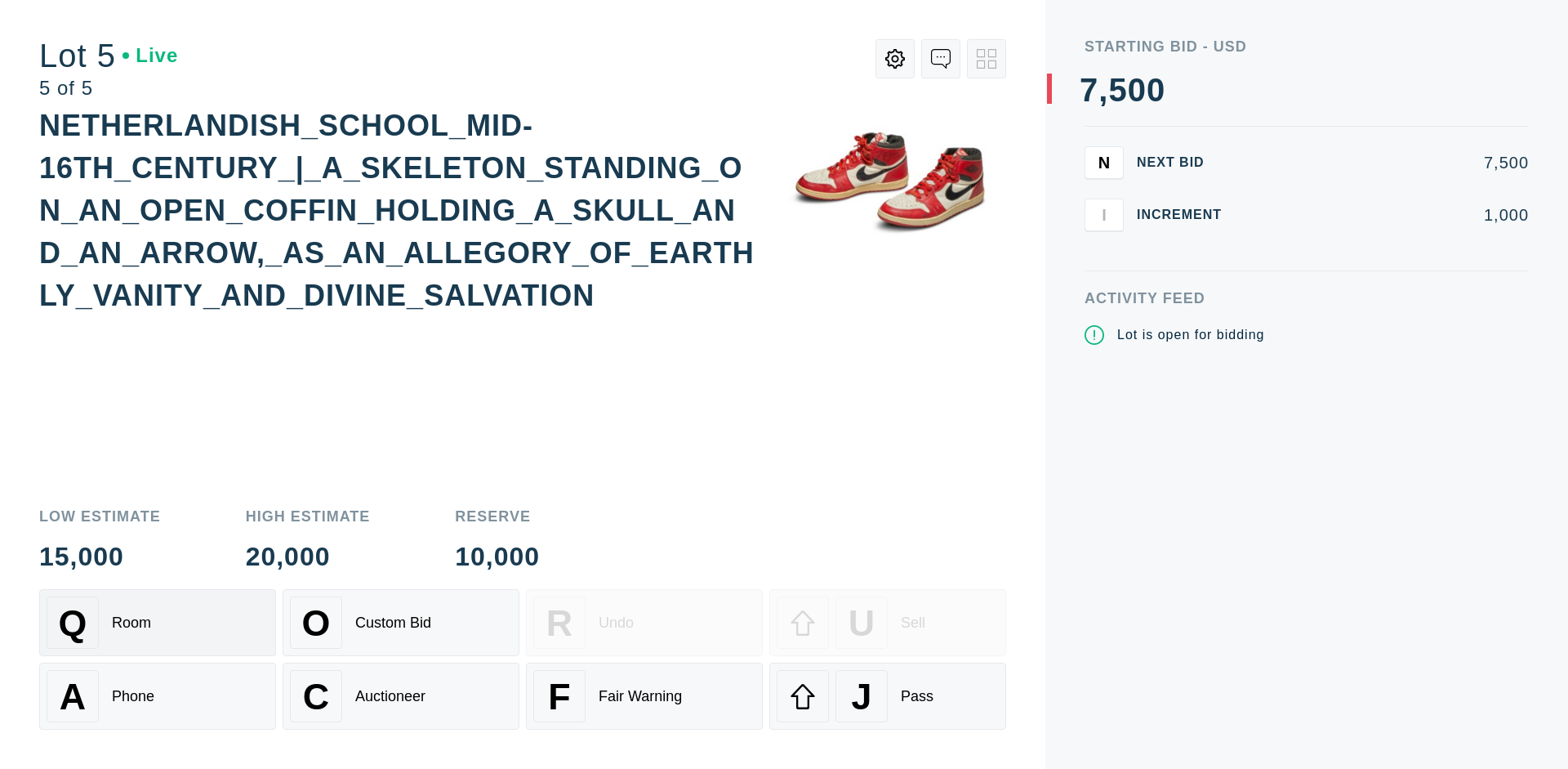
click at [157, 623] on div "Q Room" at bounding box center [157, 623] width 222 height 52
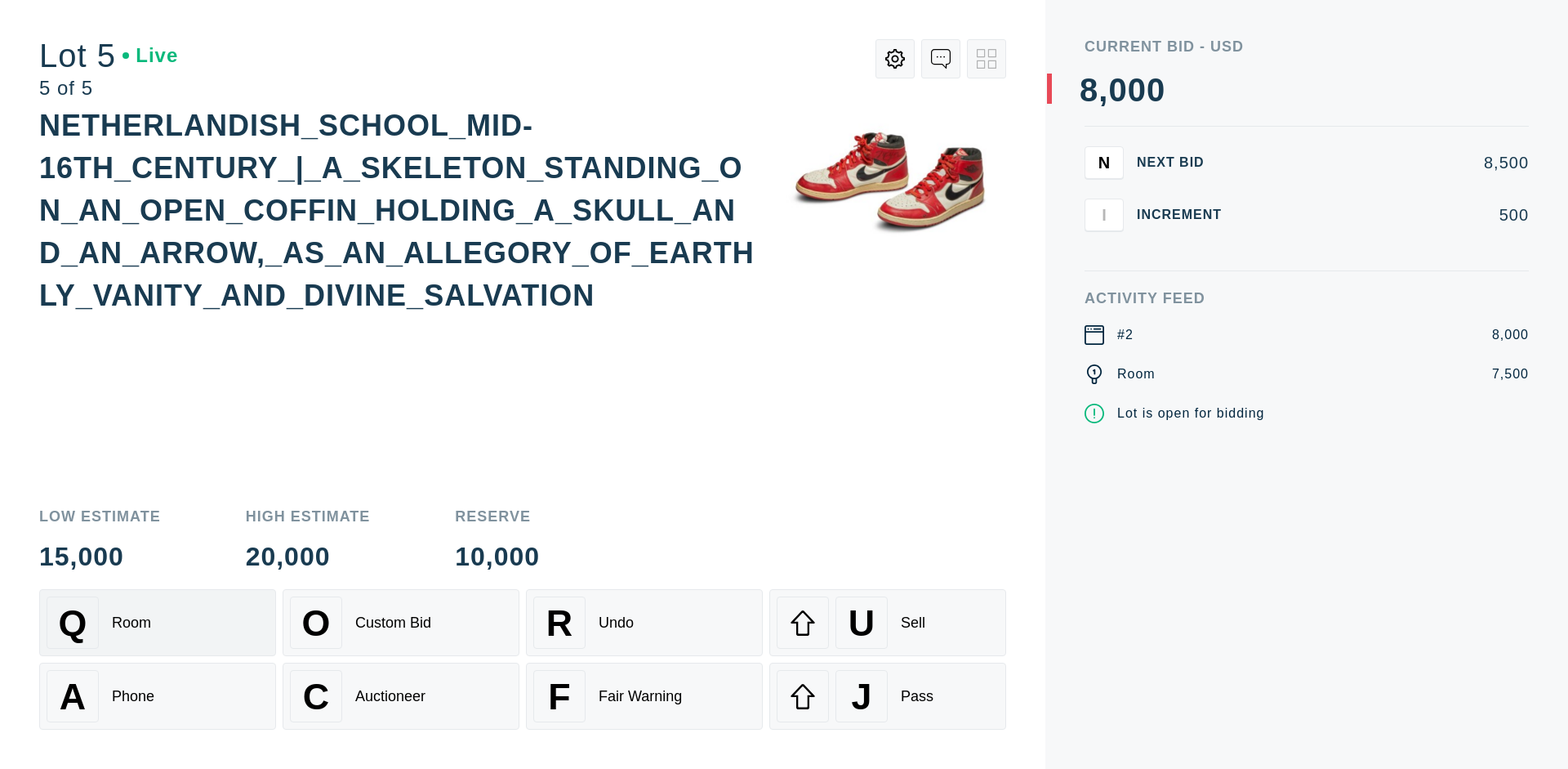
click at [157, 623] on div "Q Room" at bounding box center [157, 623] width 222 height 52
click at [887, 623] on div "U Sell" at bounding box center [887, 623] width 222 height 52
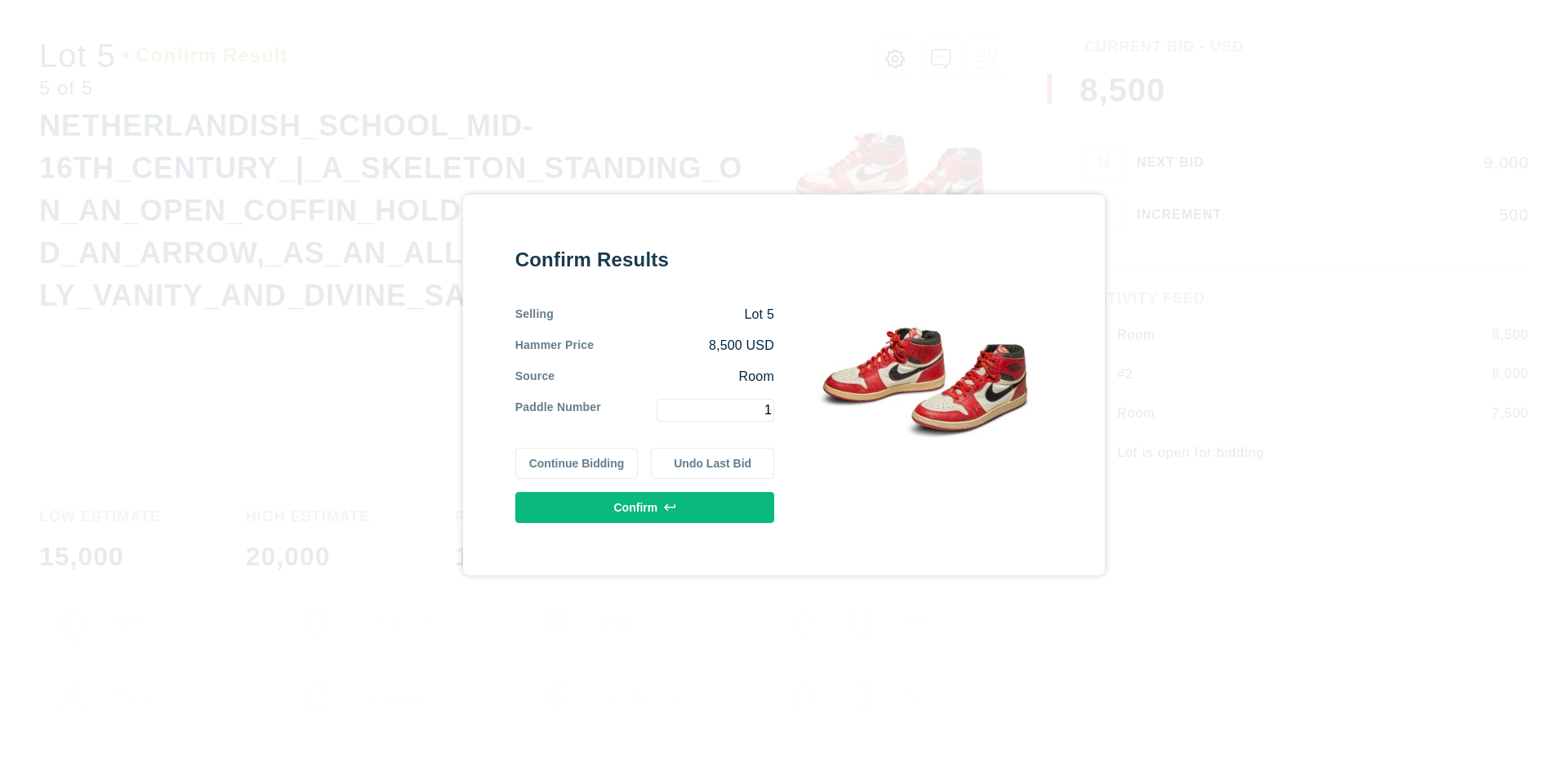
type input "1"
click at [645, 507] on button "Confirm" at bounding box center [645, 507] width 259 height 31
